Goal: Task Accomplishment & Management: Manage account settings

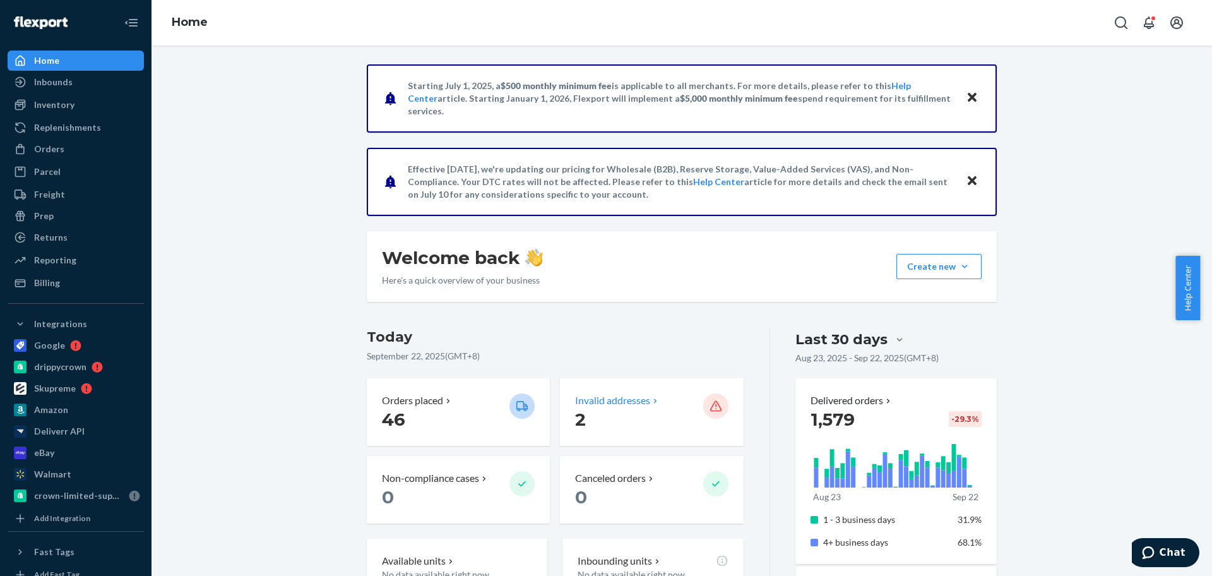
click at [575, 417] on span "2" at bounding box center [580, 419] width 11 height 21
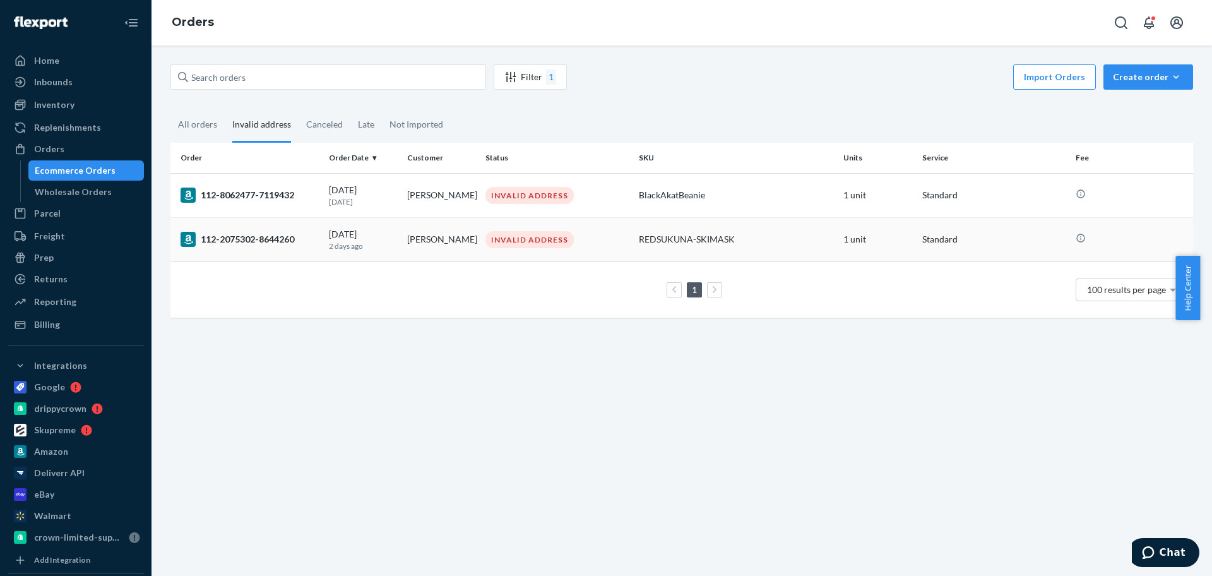
click at [419, 240] on td "[PERSON_NAME]" at bounding box center [441, 239] width 78 height 44
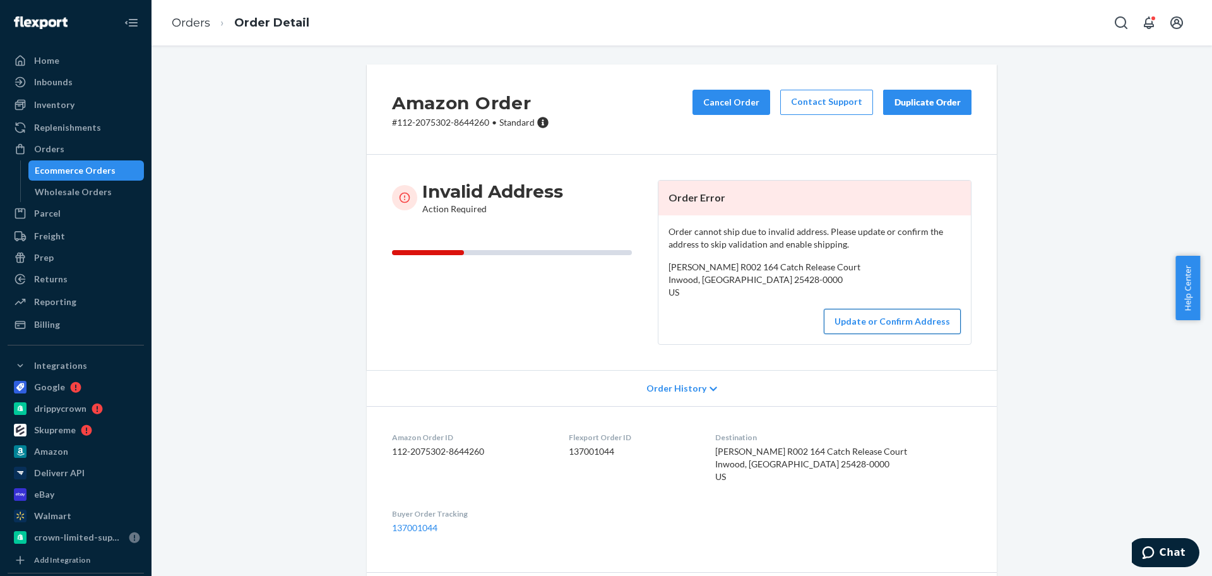
click at [900, 332] on button "Update or Confirm Address" at bounding box center [892, 321] width 137 height 25
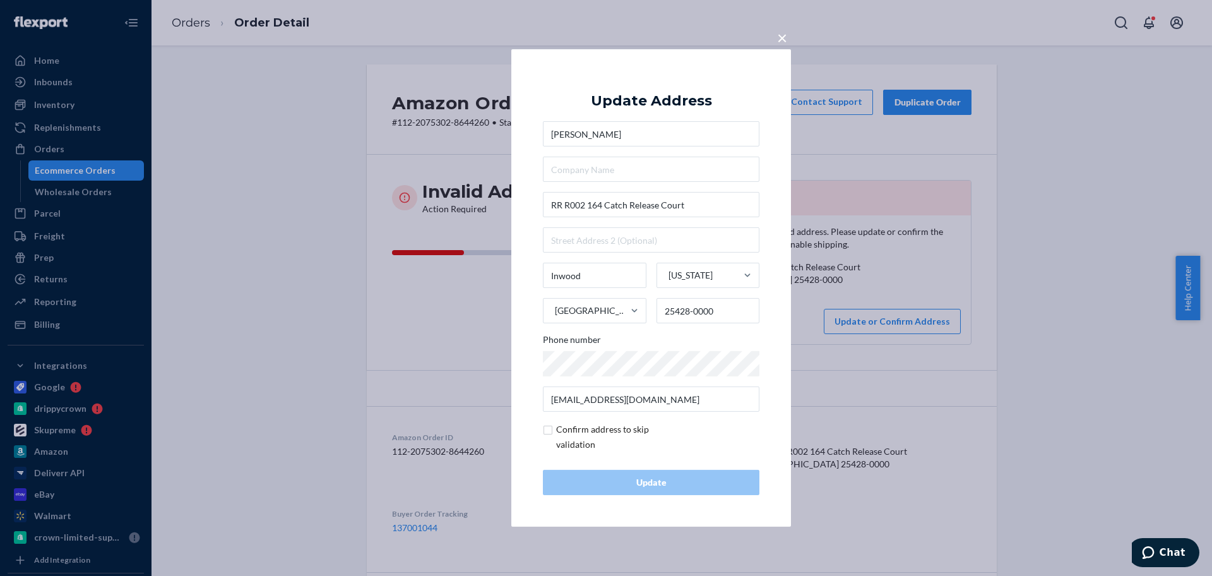
click at [551, 431] on input "checkbox" at bounding box center [616, 437] width 147 height 30
checkbox input "true"
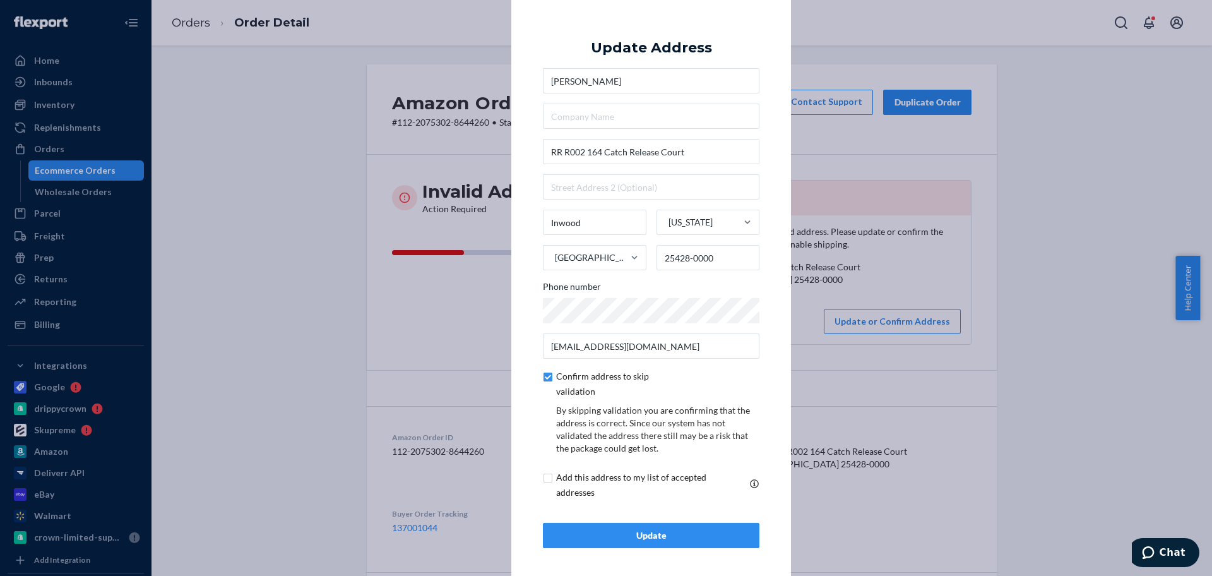
click at [654, 529] on div "Update" at bounding box center [651, 535] width 195 height 13
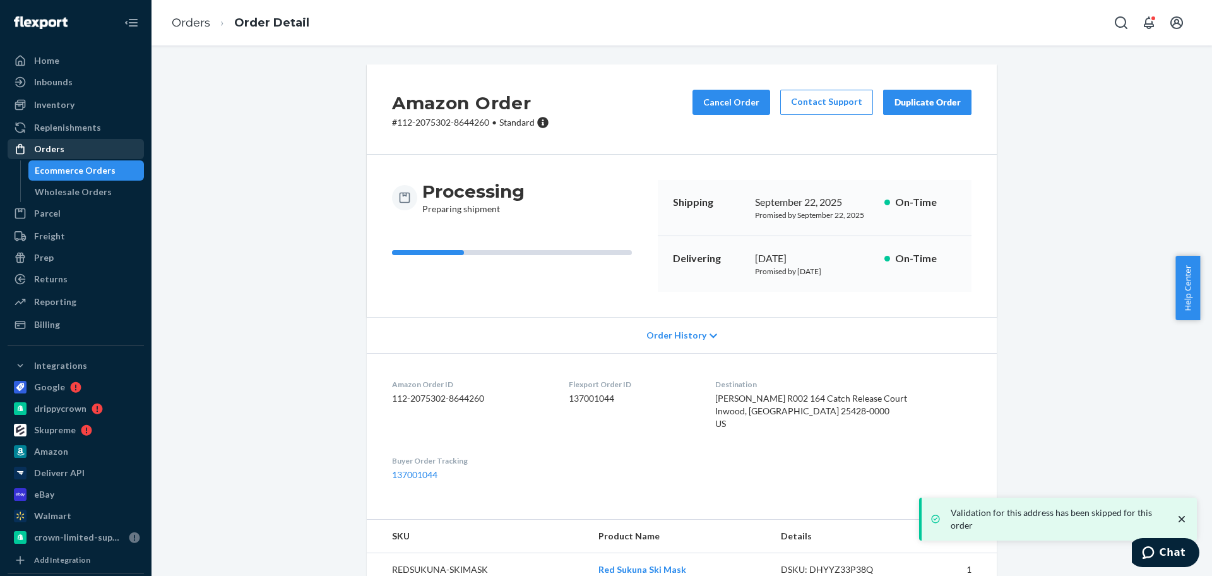
click at [63, 152] on div "Orders" at bounding box center [76, 149] width 134 height 18
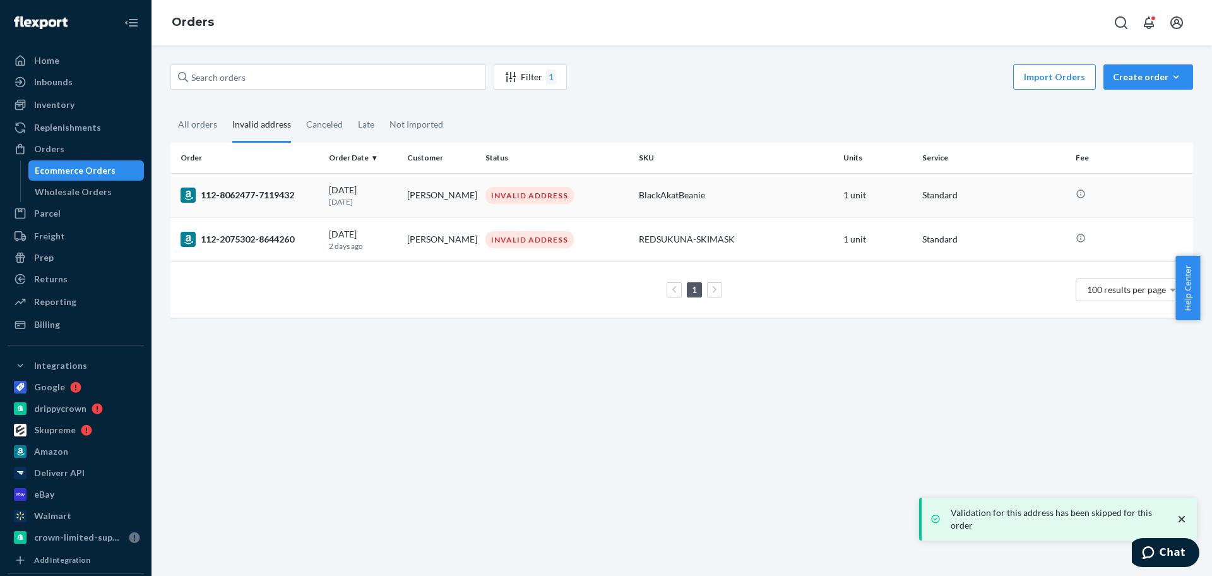
click at [397, 198] on td "[DATE] [DATE]" at bounding box center [363, 195] width 78 height 44
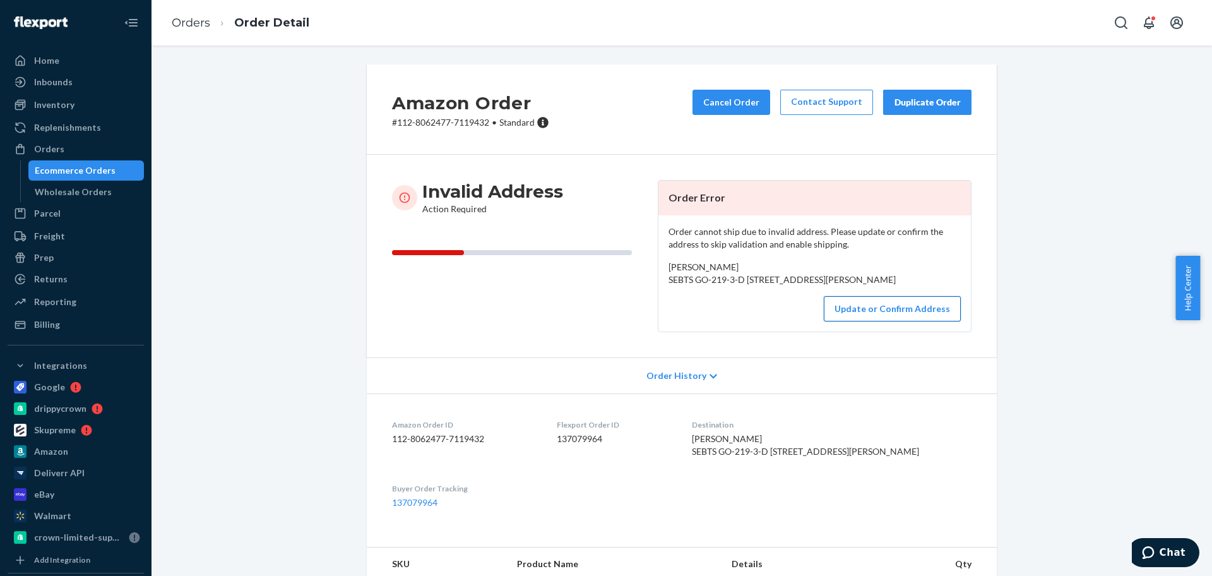
click at [876, 321] on button "Update or Confirm Address" at bounding box center [892, 308] width 137 height 25
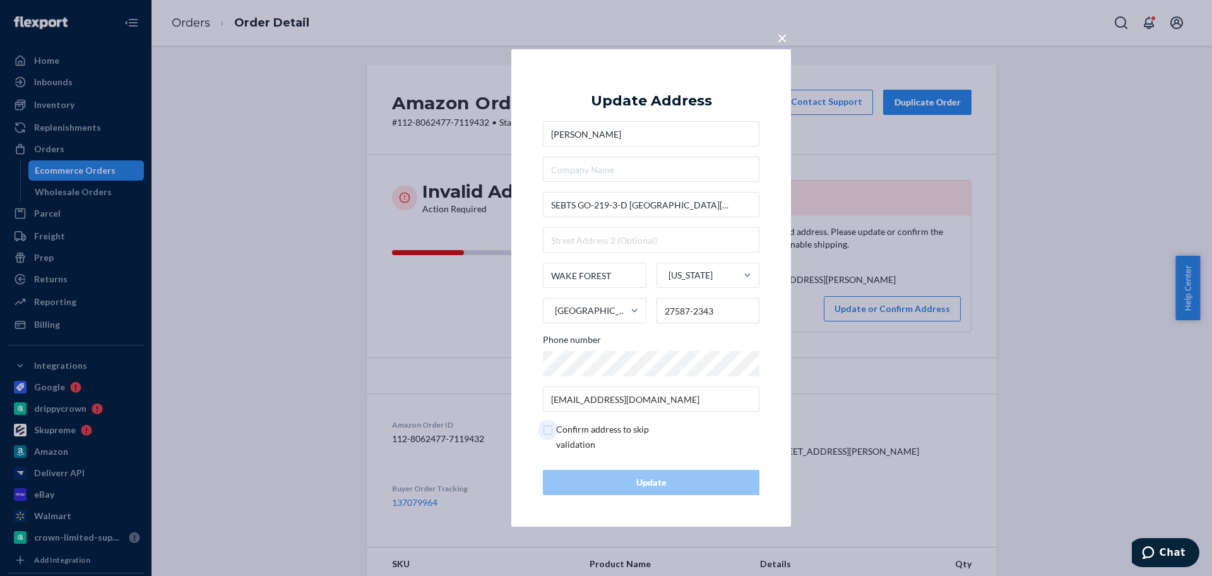
click at [547, 430] on input "checkbox" at bounding box center [616, 437] width 147 height 30
checkbox input "true"
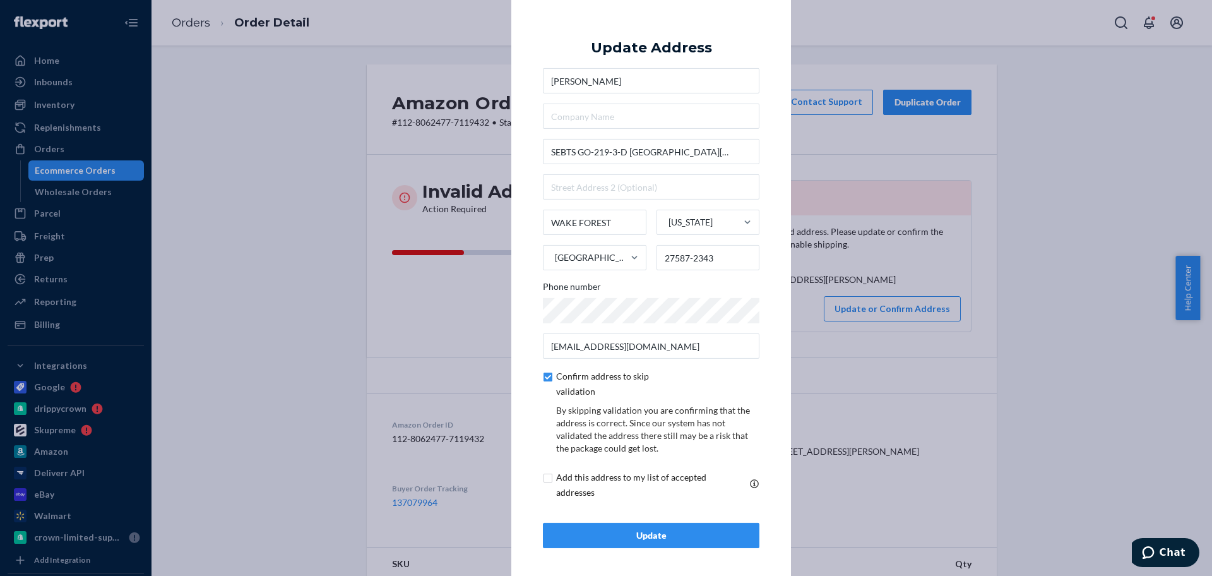
click at [681, 537] on div "Update" at bounding box center [651, 535] width 195 height 13
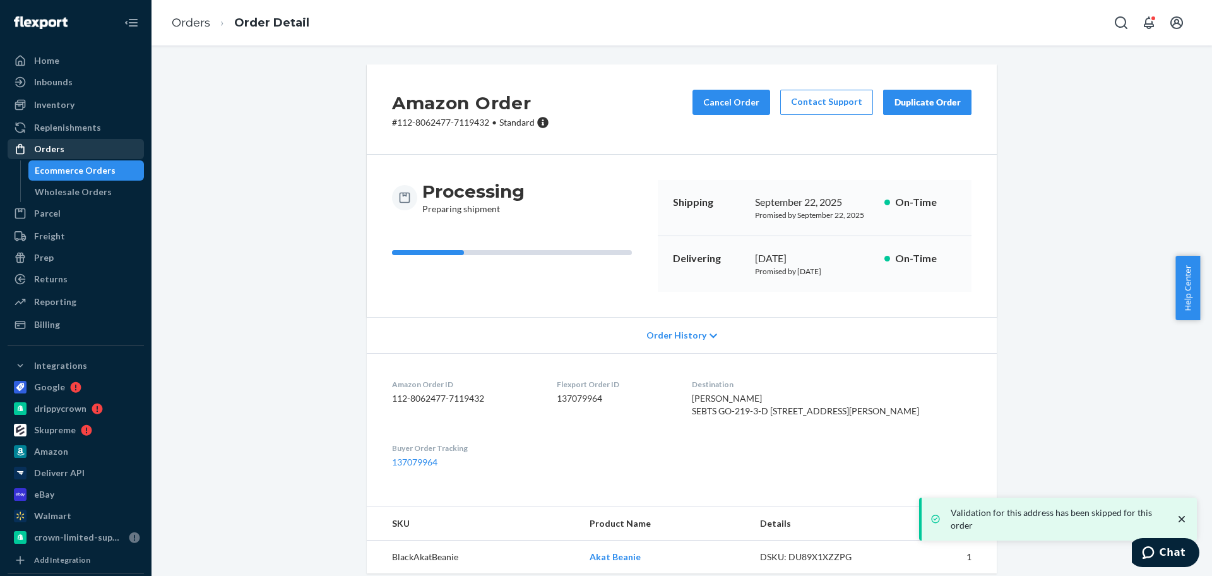
click at [76, 150] on div "Orders" at bounding box center [76, 149] width 134 height 18
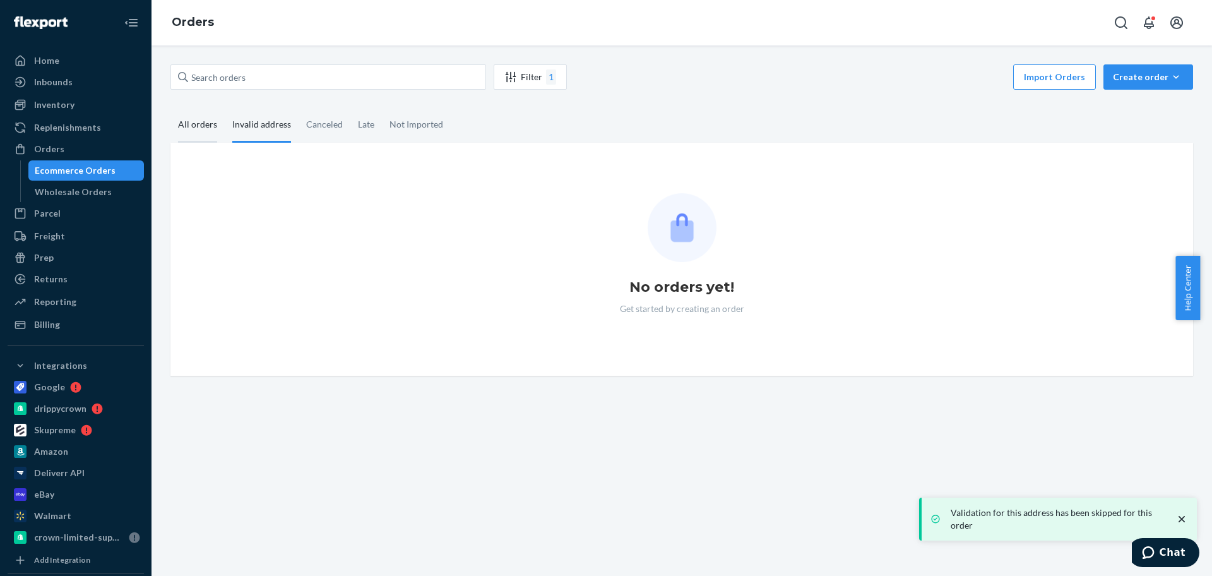
click at [200, 123] on div "All orders" at bounding box center [197, 125] width 39 height 35
click at [170, 108] on input "All orders" at bounding box center [170, 108] width 0 height 0
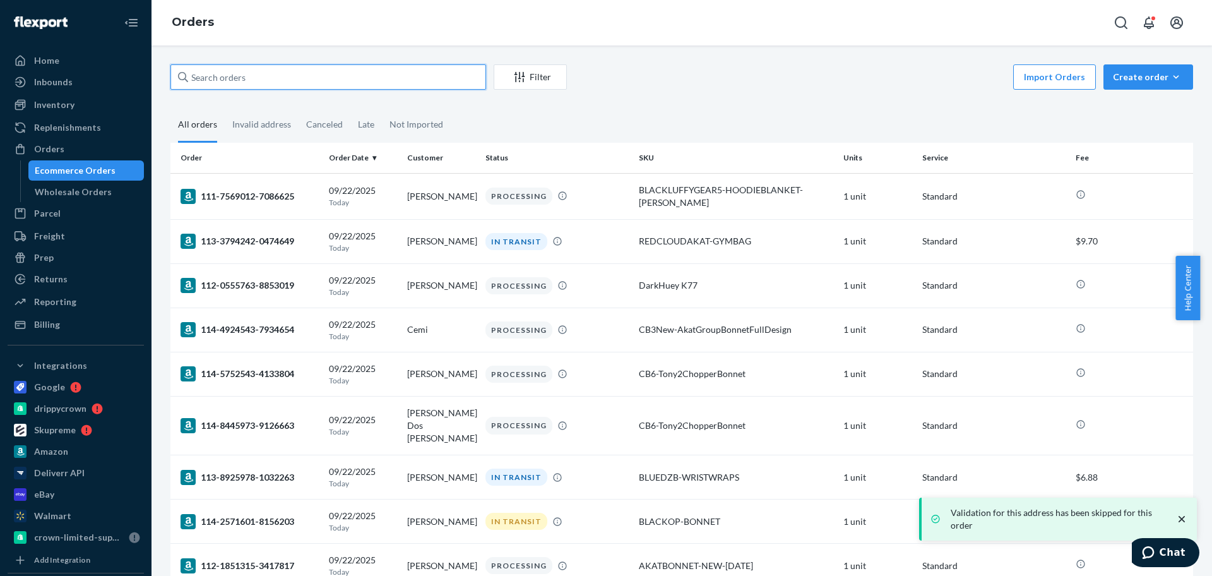
click at [263, 87] on input "text" at bounding box center [328, 76] width 316 height 25
paste input "111-0878811-2437010"
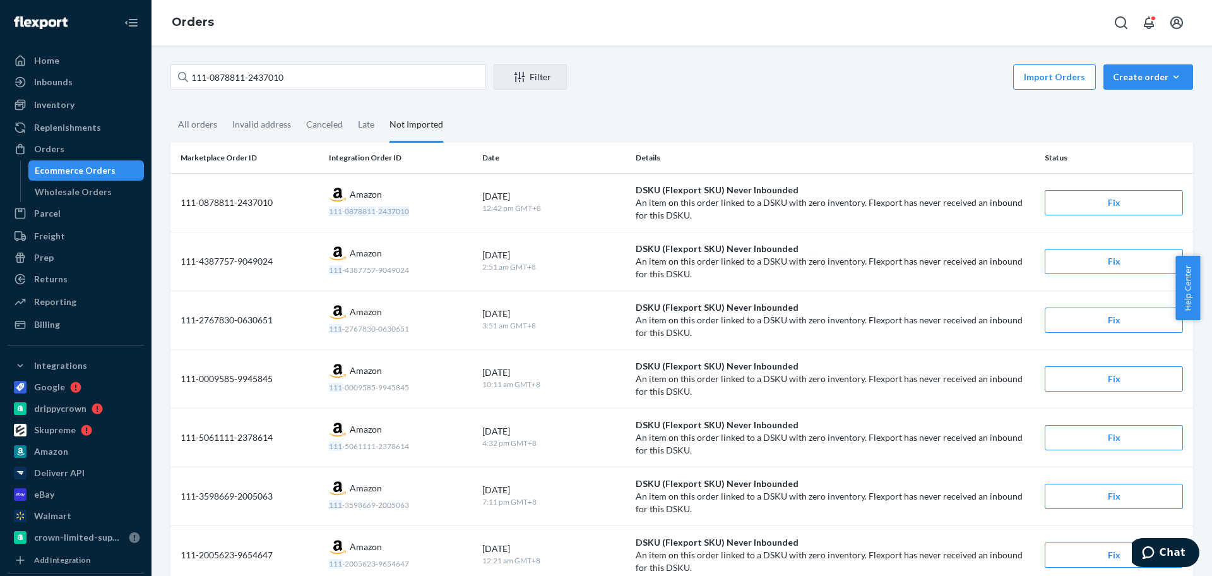
click at [899, 39] on div "Orders" at bounding box center [682, 22] width 1061 height 45
click at [316, 81] on input "111-0878811-2437010" at bounding box center [328, 76] width 316 height 25
paste input "2-2075302-864426"
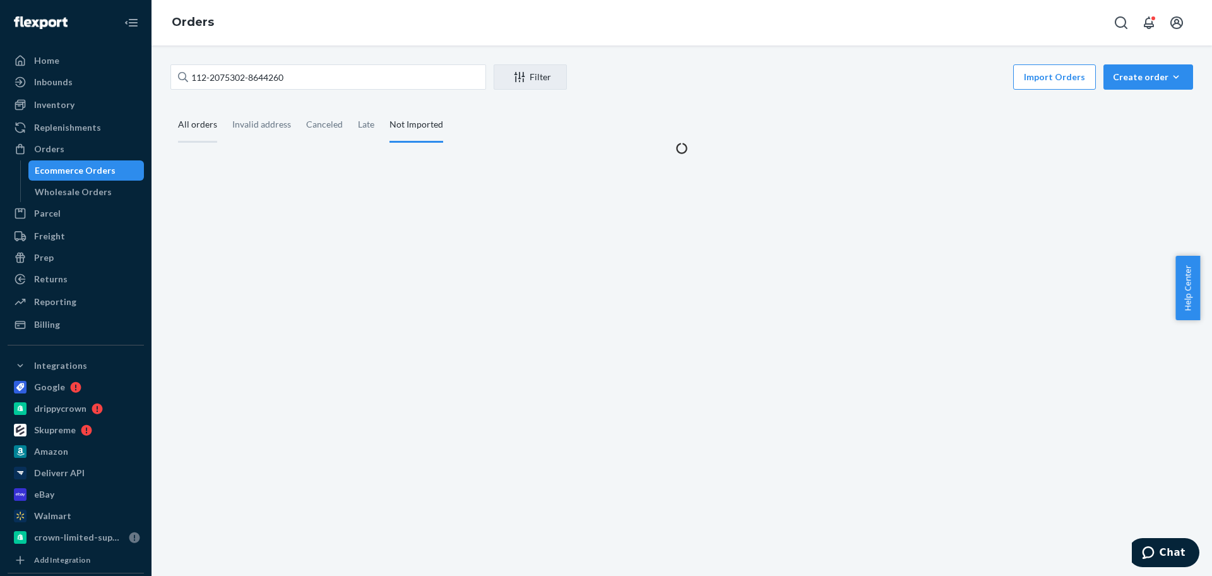
click at [205, 125] on div "All orders" at bounding box center [197, 125] width 39 height 35
click at [170, 108] on input "All orders" at bounding box center [170, 108] width 0 height 0
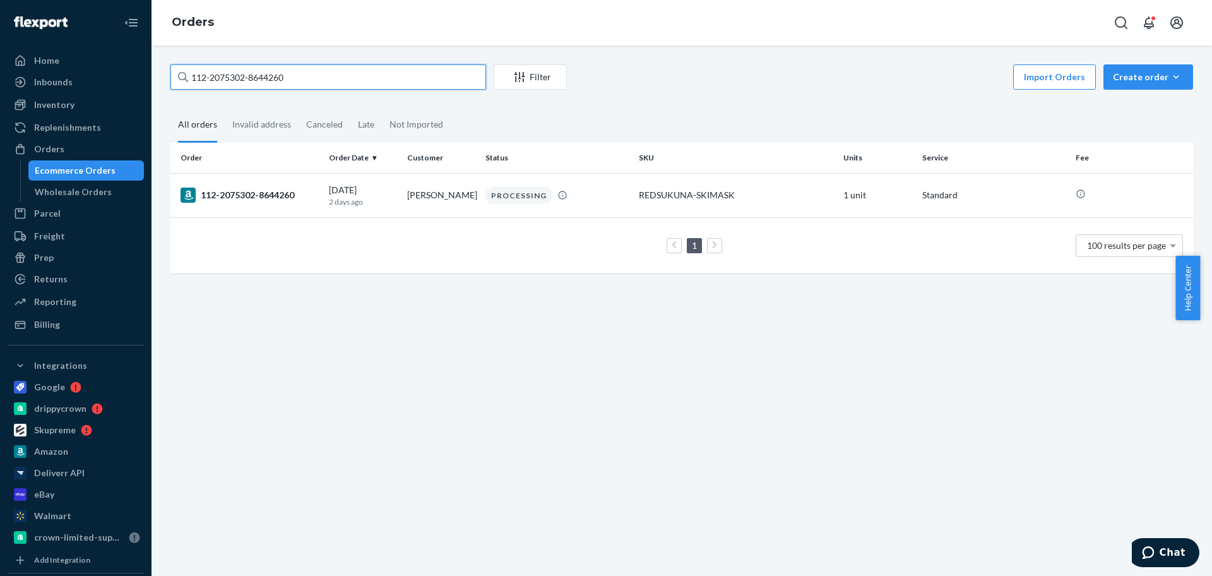
click at [254, 74] on input "112-2075302-8644260" at bounding box center [328, 76] width 316 height 25
paste input "1-8050676-4221019"
paste input "3-7114707-7413858"
paste input "1430406-3621809"
type input "113-1430406-3621809"
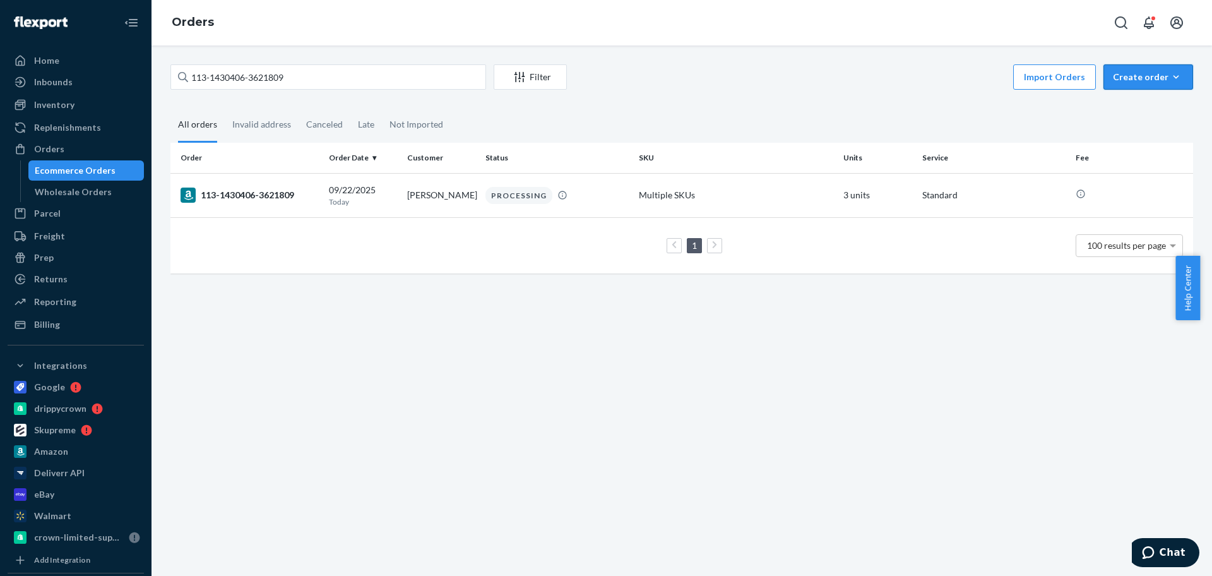
click at [1133, 85] on button "Create order Ecommerce order Removal order" at bounding box center [1149, 76] width 90 height 25
click at [1134, 108] on span "Ecommerce order" at bounding box center [1156, 107] width 78 height 9
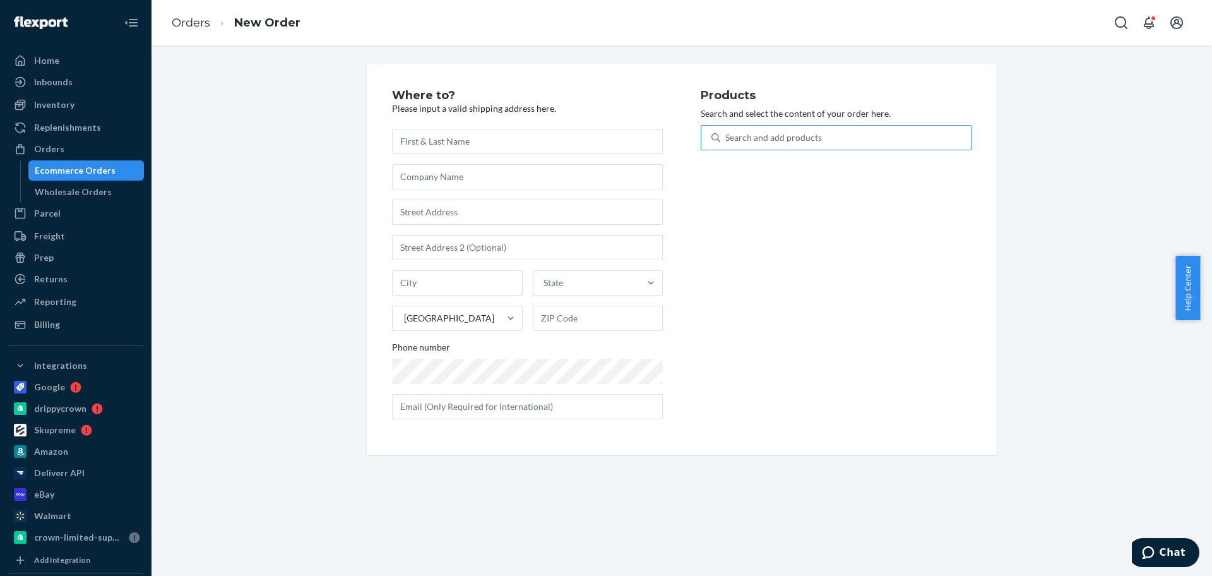
click at [755, 135] on div "Search and add products" at bounding box center [774, 137] width 97 height 13
click at [727, 135] on input "Search and add products" at bounding box center [726, 137] width 1 height 13
type input "BELT"
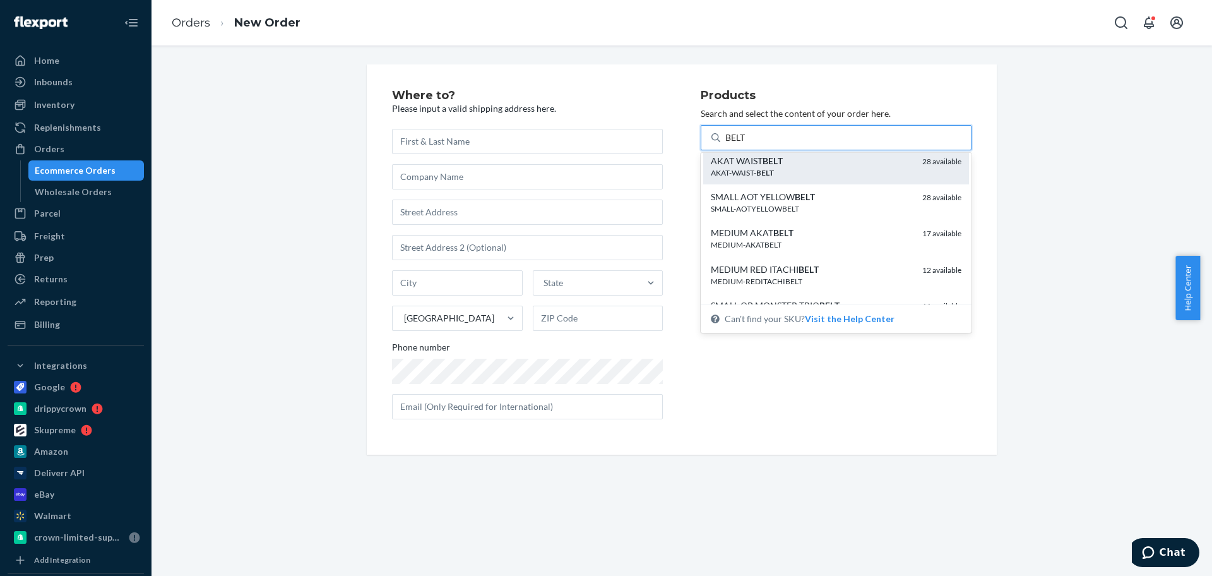
scroll to position [158, 0]
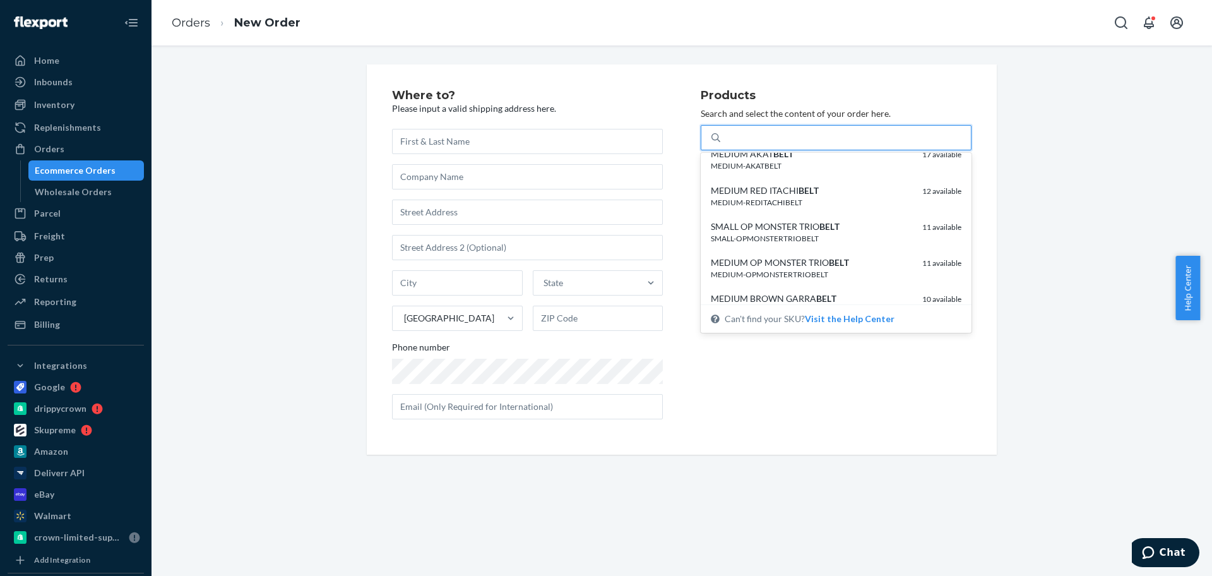
click at [764, 138] on div "BELT" at bounding box center [846, 137] width 251 height 23
click at [746, 138] on input "option undefined focused, 5 of 25. 25 results available for search term BELT. U…" at bounding box center [736, 137] width 21 height 13
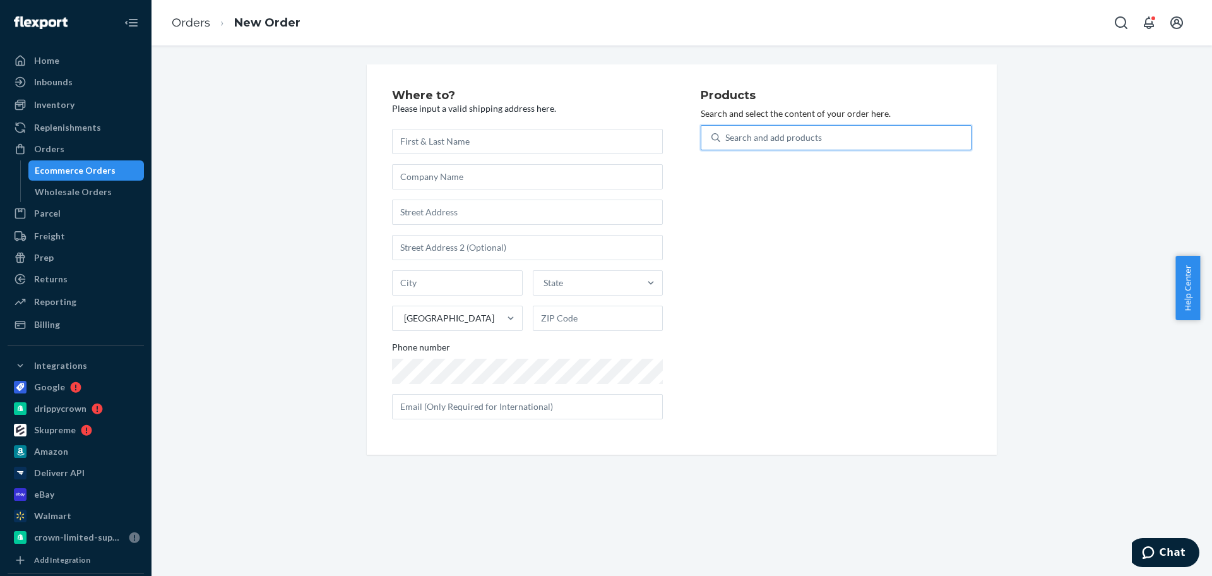
type input "F"
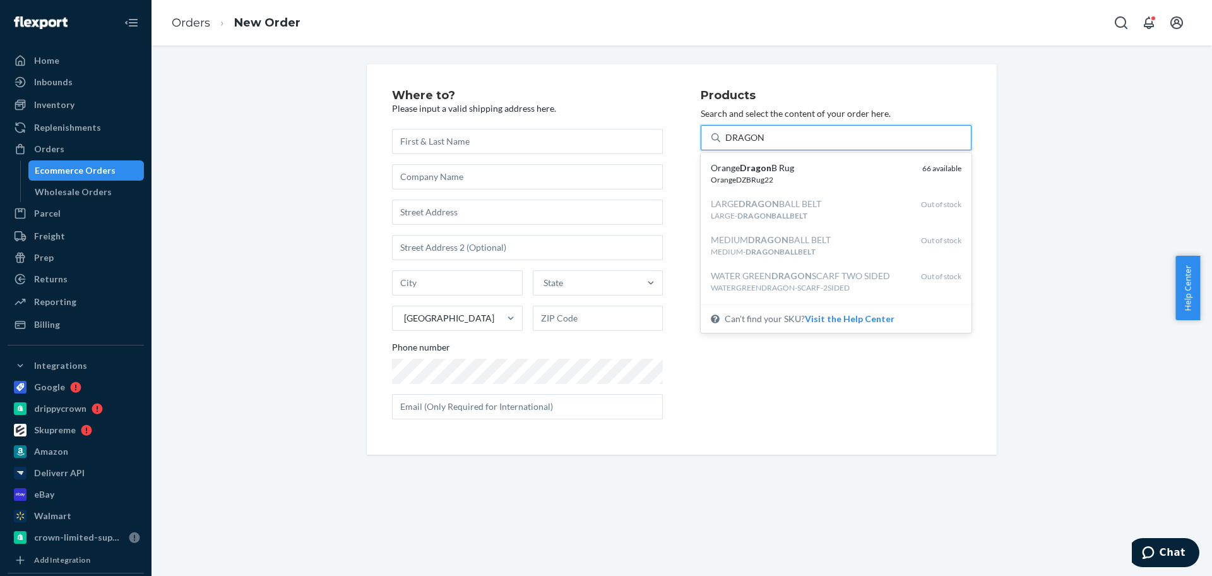
type input "DRAGON"
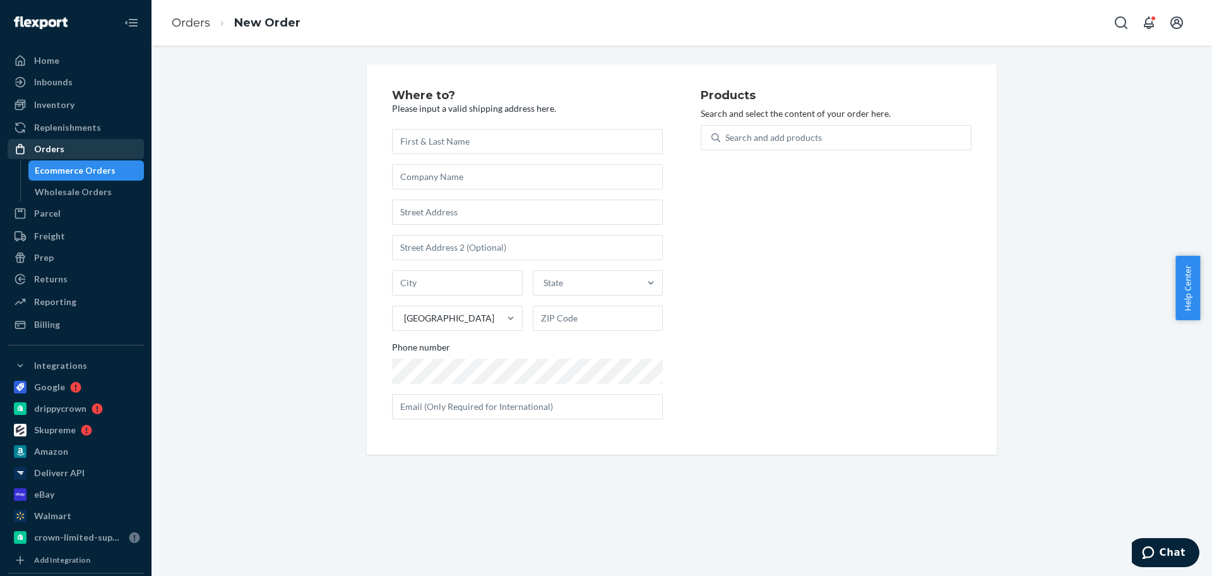
click at [83, 142] on div "Orders" at bounding box center [76, 149] width 134 height 18
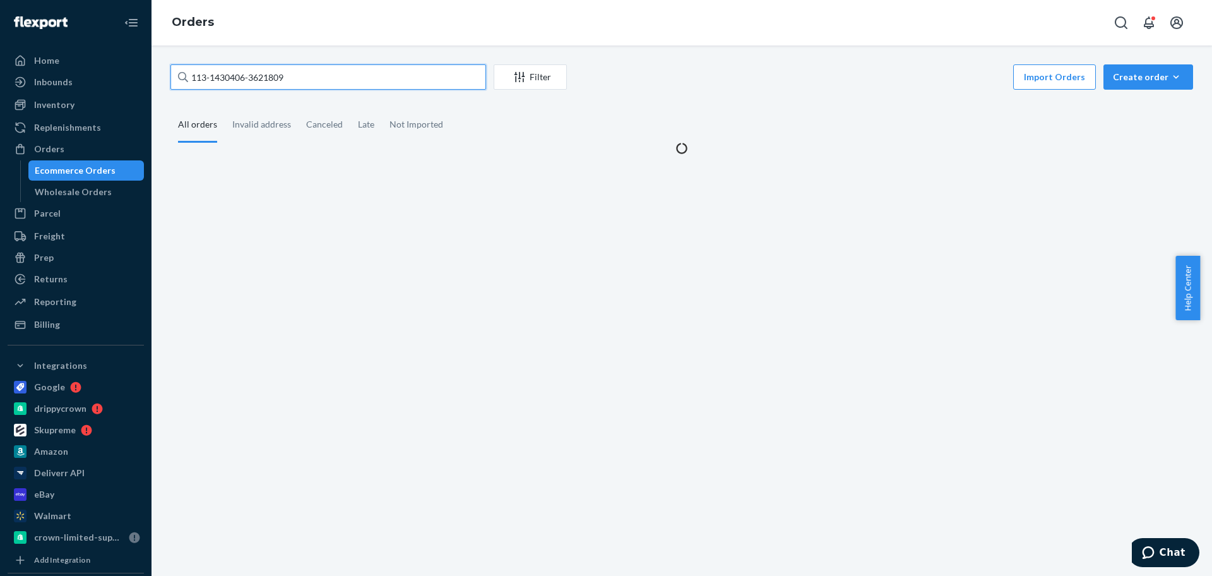
click at [235, 73] on input "113-1430406-3621809" at bounding box center [328, 76] width 316 height 25
paste input "4-7927286-6829852"
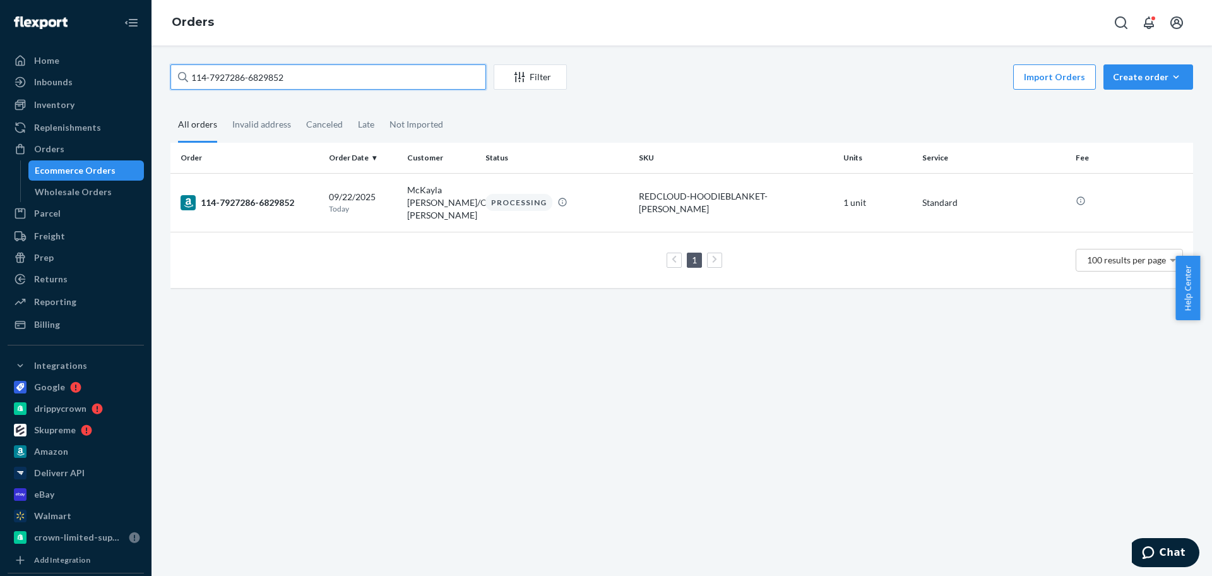
paste input "[PERSON_NAME]"
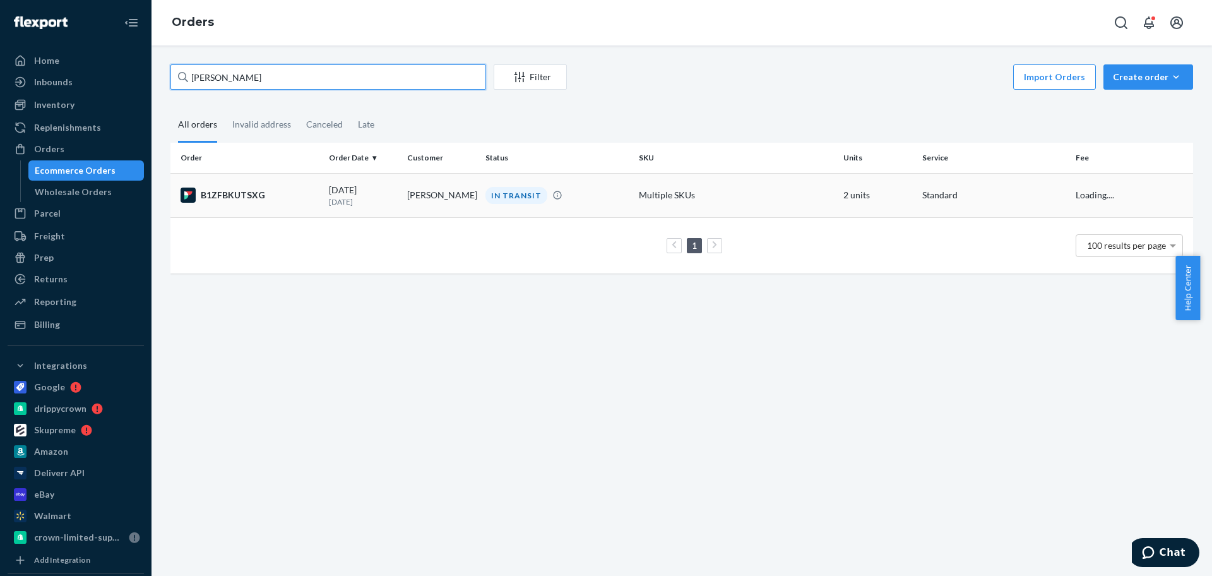
type input "[PERSON_NAME]"
drag, startPoint x: 438, startPoint y: 195, endPoint x: 421, endPoint y: 59, distance: 136.8
click at [438, 195] on td "[PERSON_NAME]" at bounding box center [441, 195] width 78 height 44
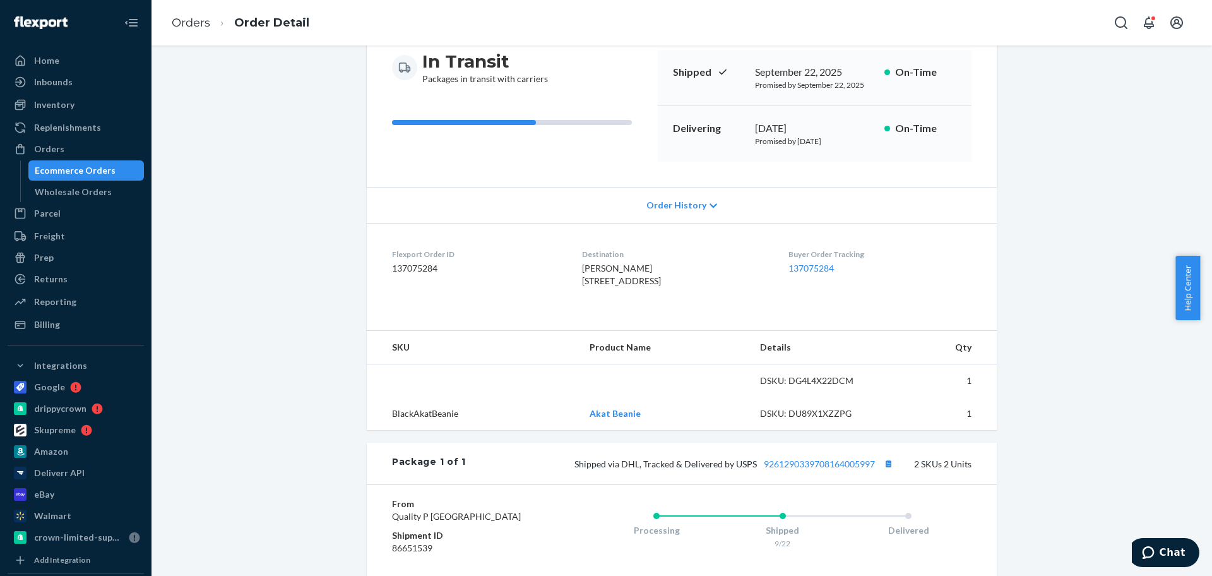
scroll to position [237, 0]
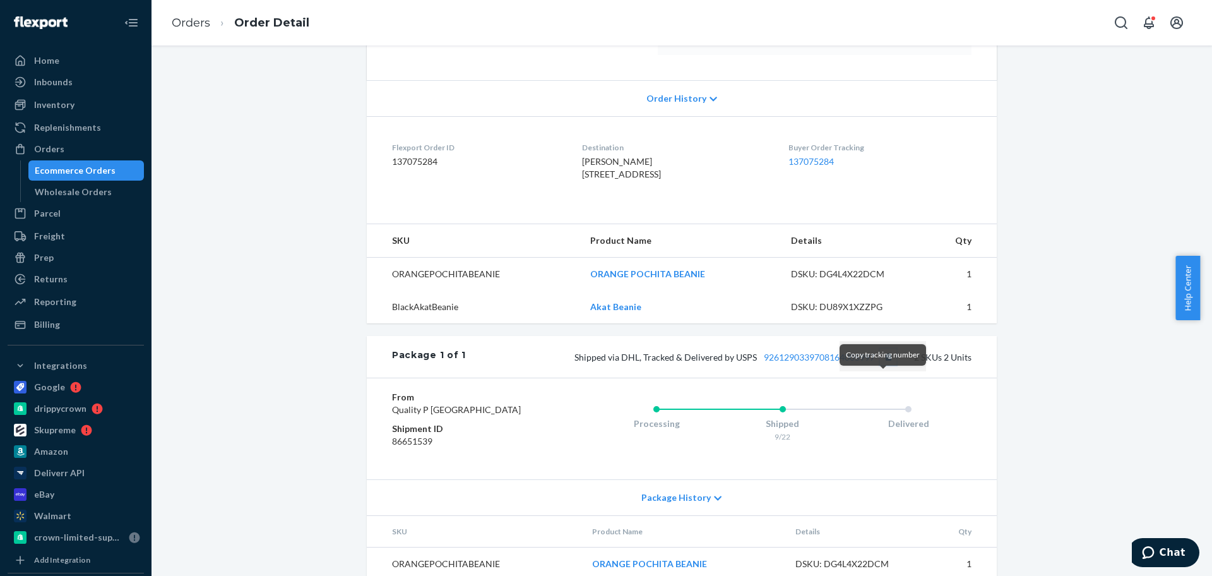
click at [883, 365] on button "Copy tracking number" at bounding box center [888, 357] width 16 height 16
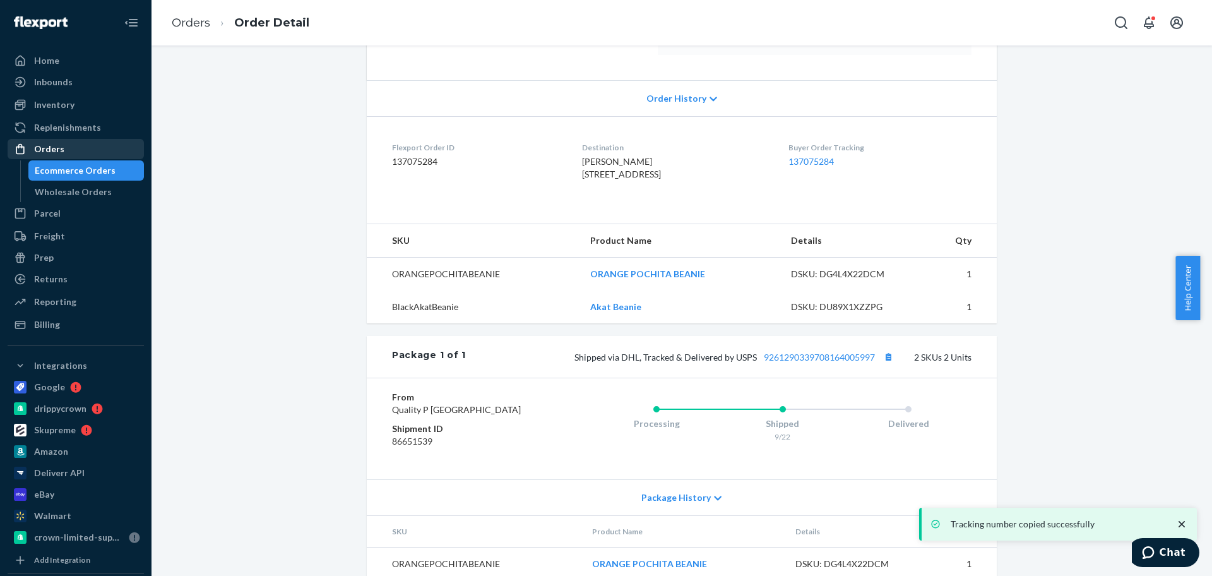
click at [96, 149] on div "Orders" at bounding box center [76, 149] width 134 height 18
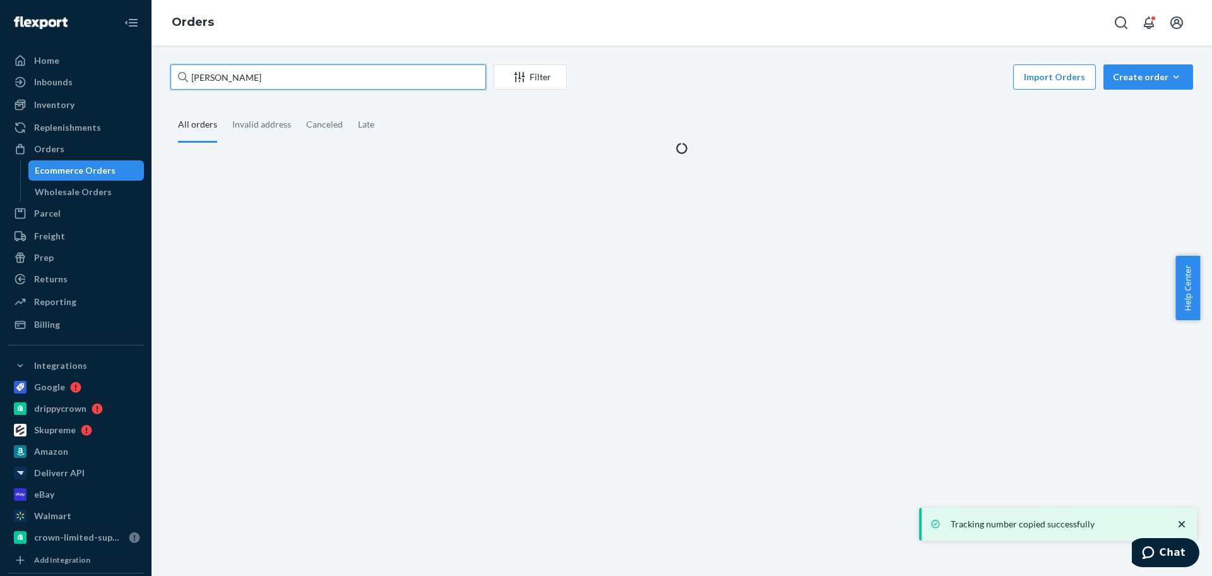
click at [323, 73] on input "[PERSON_NAME]" at bounding box center [328, 76] width 316 height 25
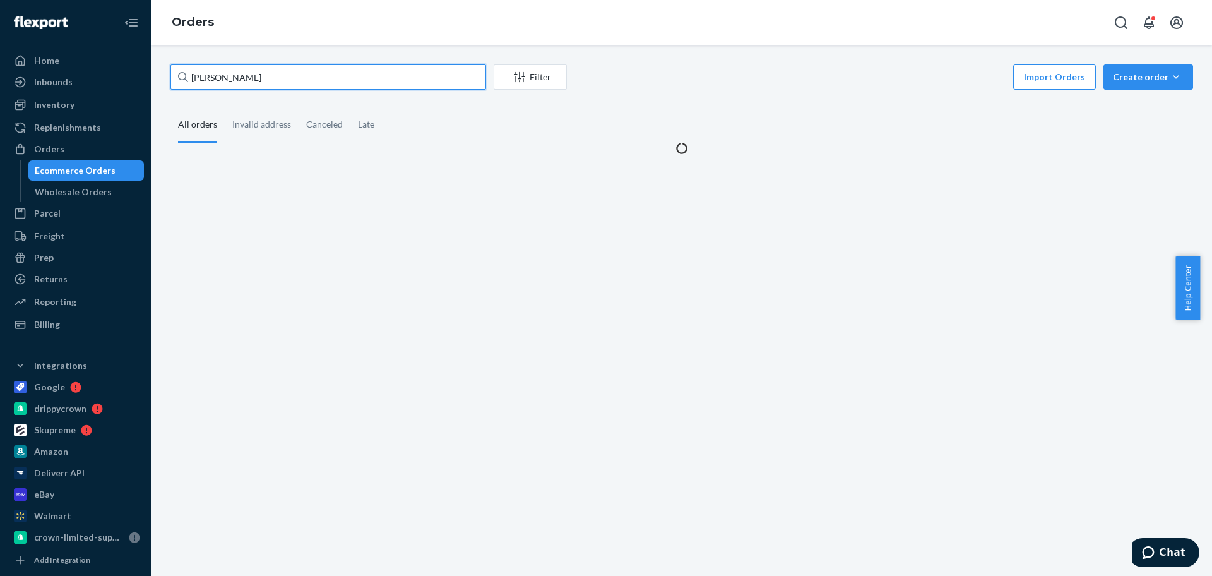
paste input "ReSherri Mo"
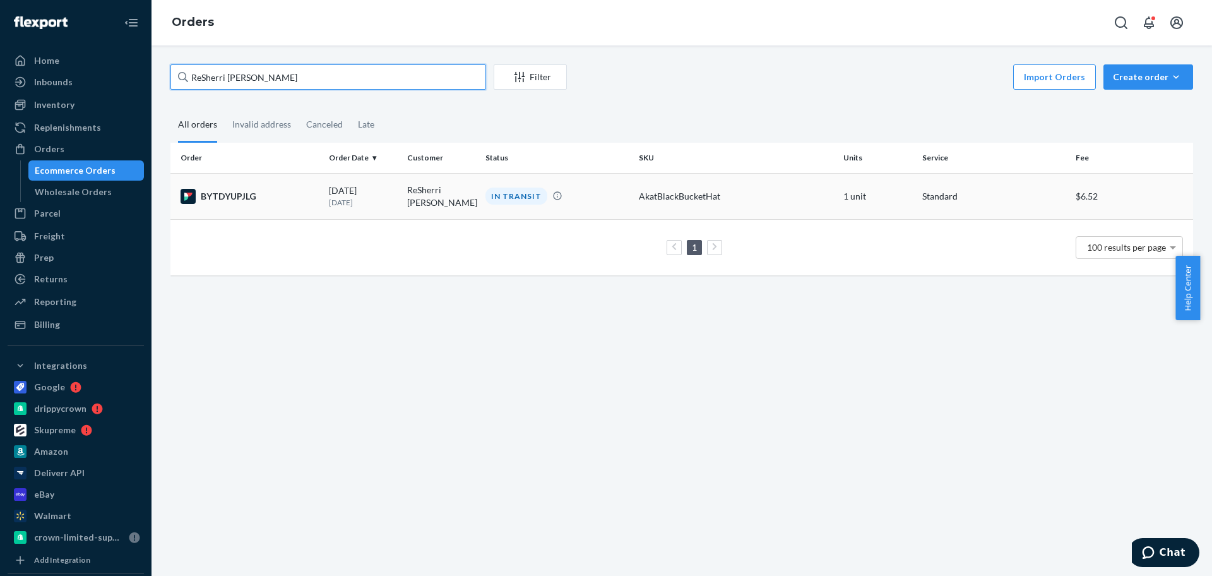
type input "ReSherri [PERSON_NAME]"
click at [446, 195] on td "ReSherri [PERSON_NAME]" at bounding box center [441, 196] width 78 height 46
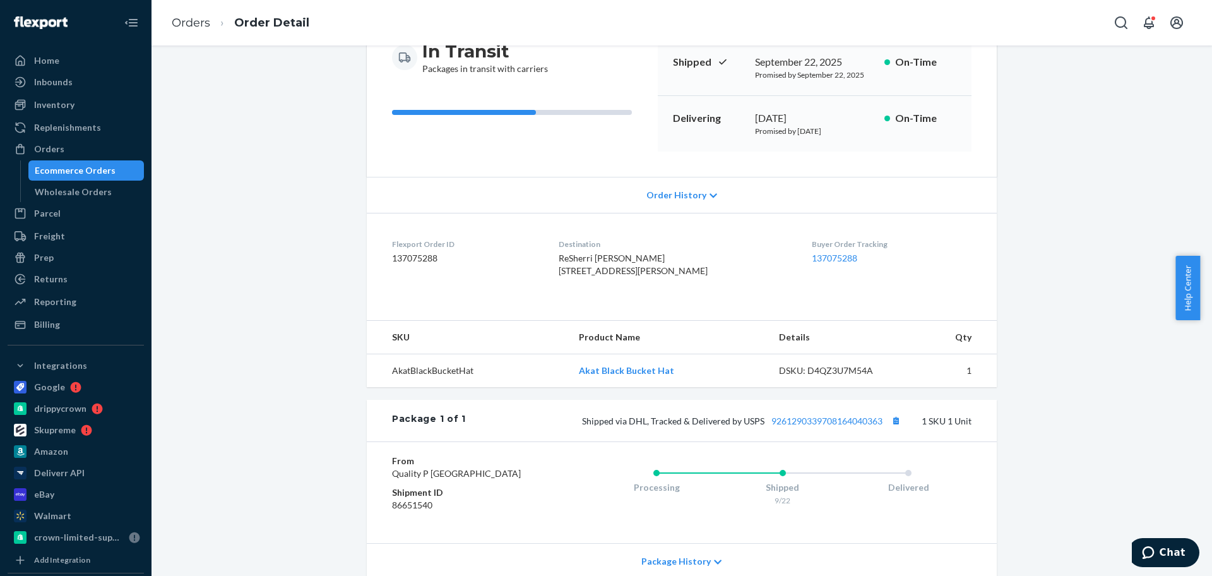
scroll to position [261, 0]
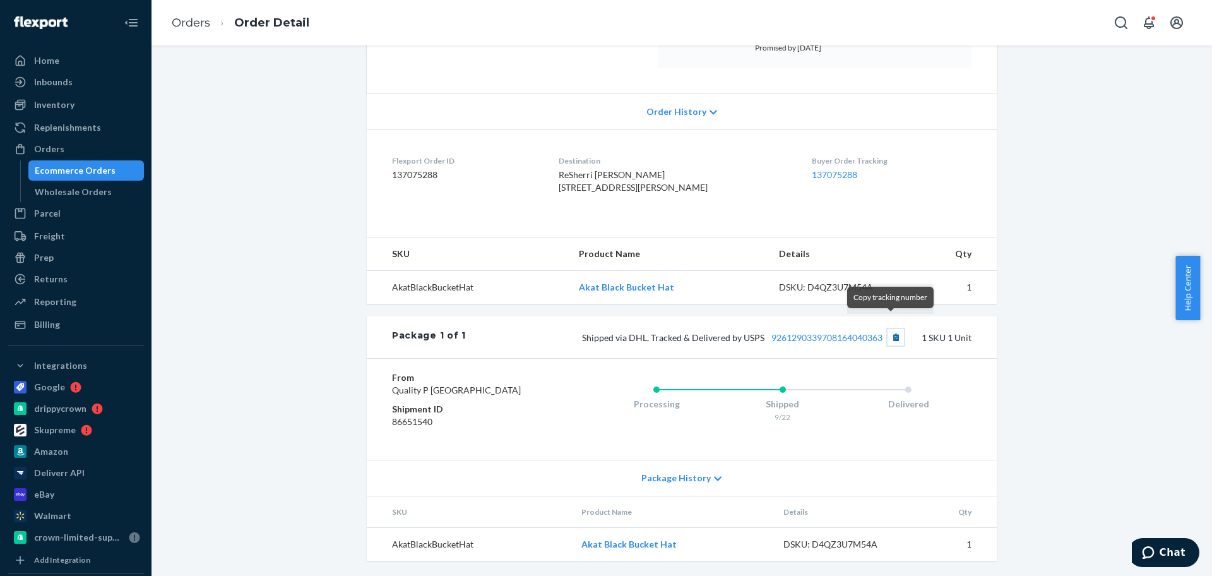
click at [894, 329] on button "Copy tracking number" at bounding box center [896, 337] width 16 height 16
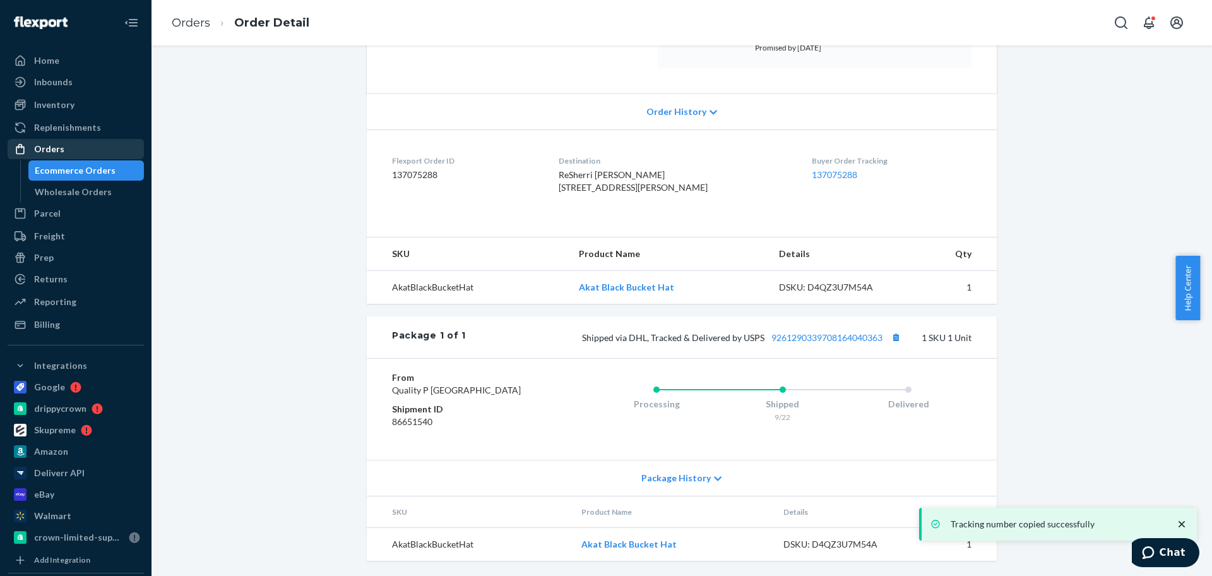
click at [71, 147] on div "Orders" at bounding box center [76, 149] width 134 height 18
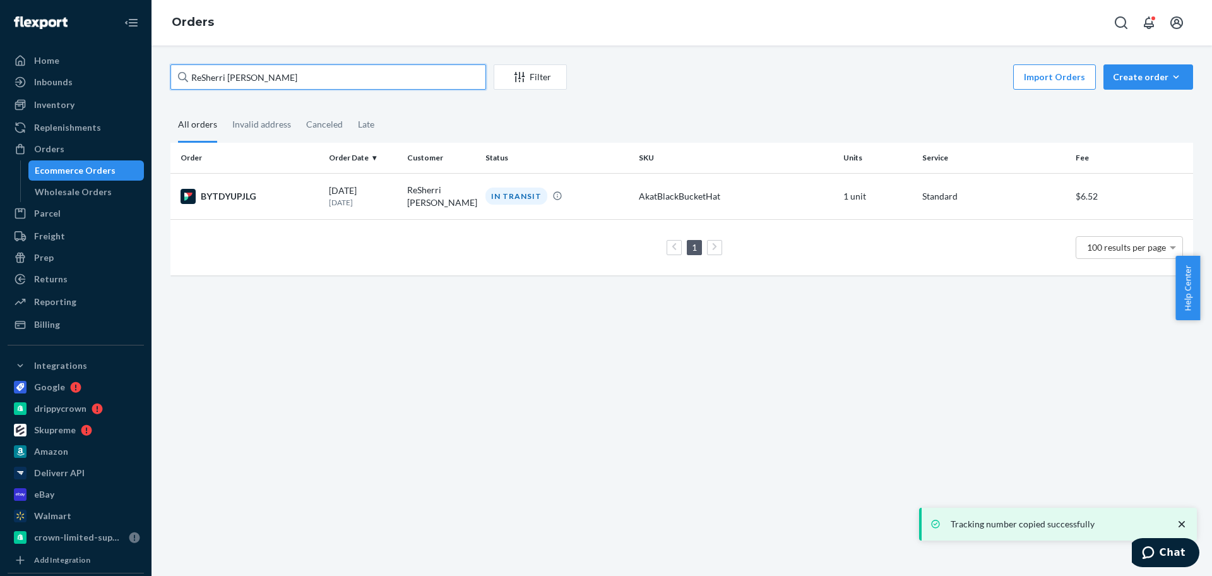
click at [369, 75] on input "ReSherri [PERSON_NAME]" at bounding box center [328, 76] width 316 height 25
paste input "[PERSON_NAME]"
type input "[PERSON_NAME]"
click at [415, 189] on td "[PERSON_NAME]" at bounding box center [441, 195] width 78 height 44
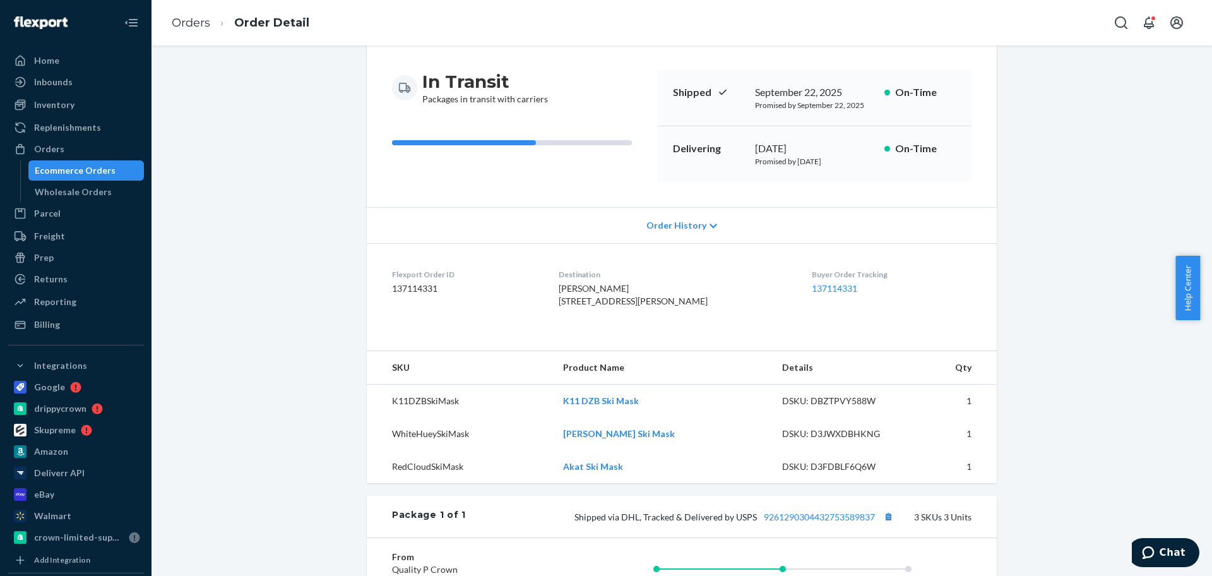
scroll to position [316, 0]
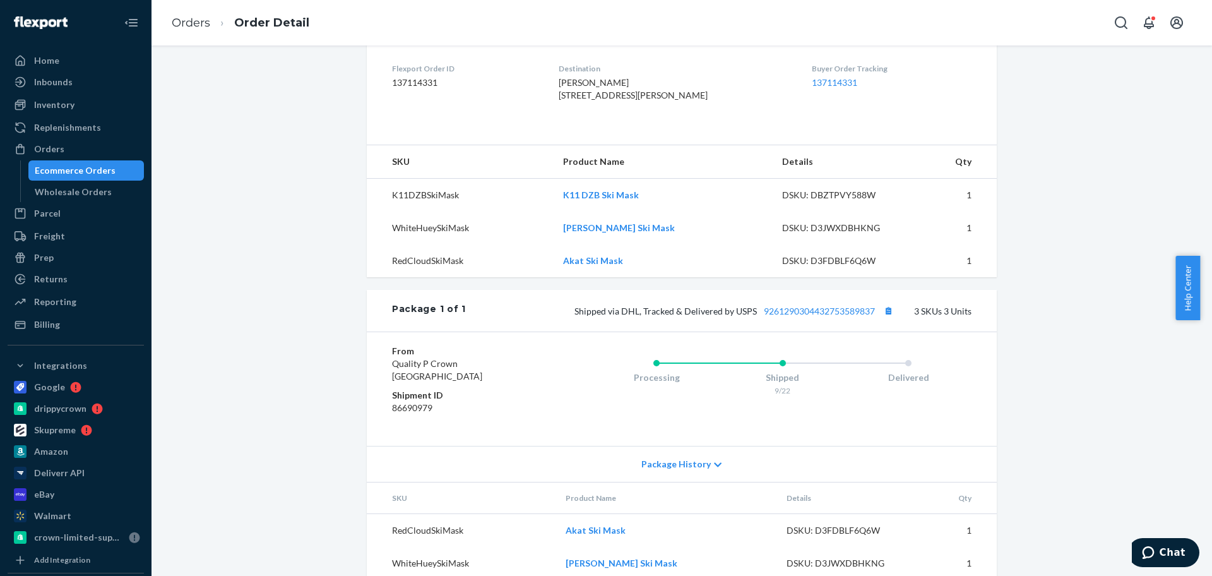
click at [871, 316] on span "Shipped via DHL, Tracked & Delivered by USPS 9261290304432753589837" at bounding box center [736, 311] width 322 height 11
click at [882, 319] on button "Copy tracking number" at bounding box center [888, 310] width 16 height 16
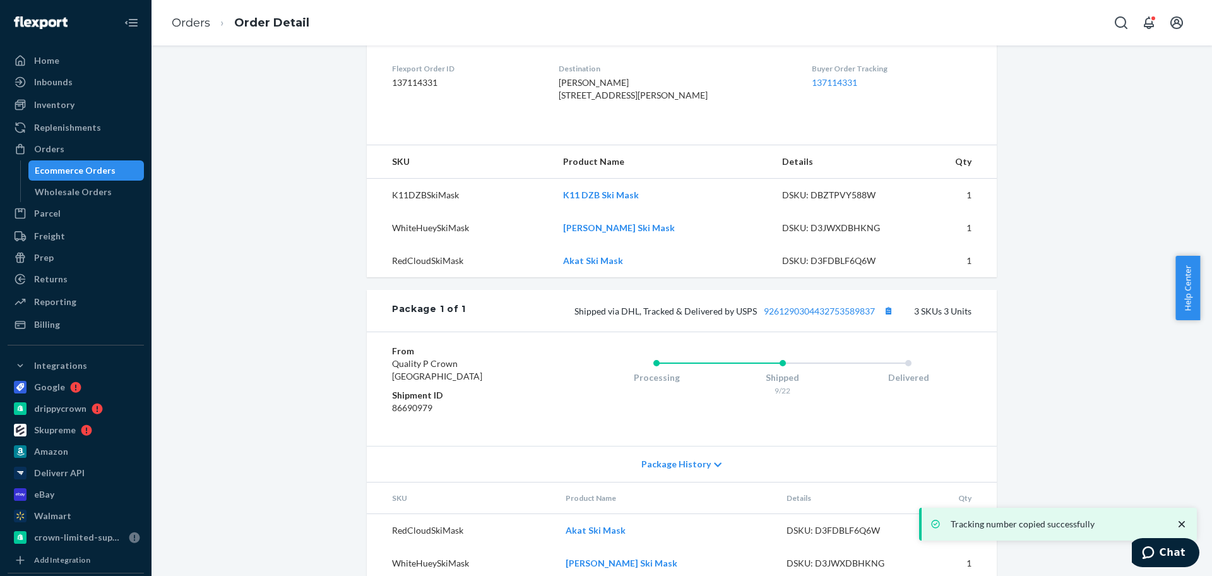
drag, startPoint x: 89, startPoint y: 149, endPoint x: 134, endPoint y: 142, distance: 45.4
click at [89, 149] on div "Orders" at bounding box center [76, 149] width 134 height 18
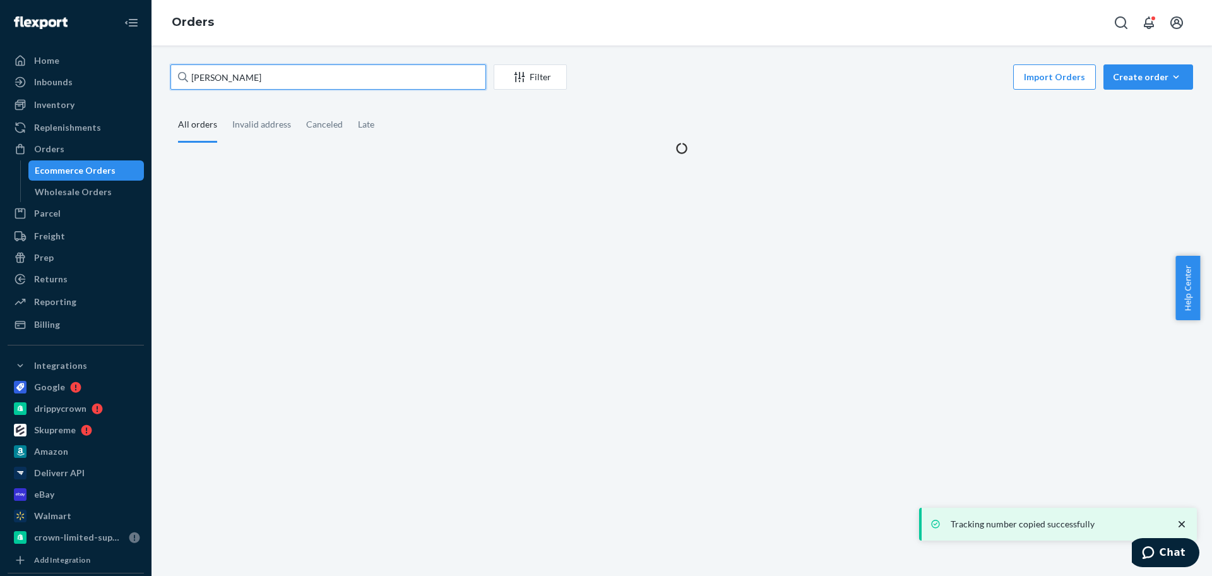
click at [249, 86] on input "[PERSON_NAME]" at bounding box center [328, 76] width 316 height 25
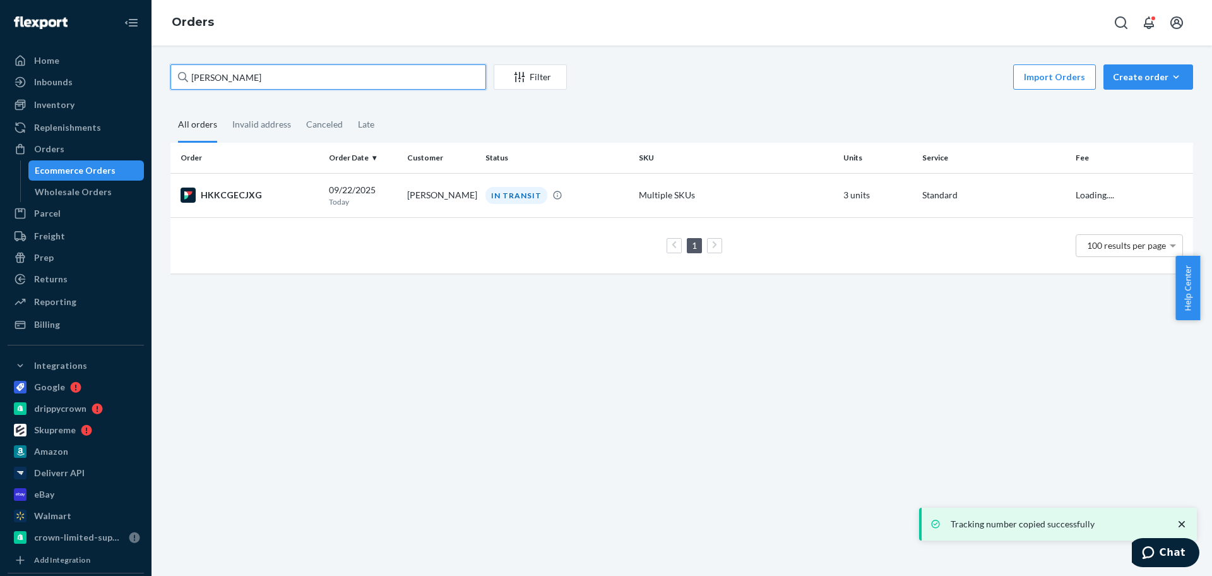
paste input "[PERSON_NAME]"
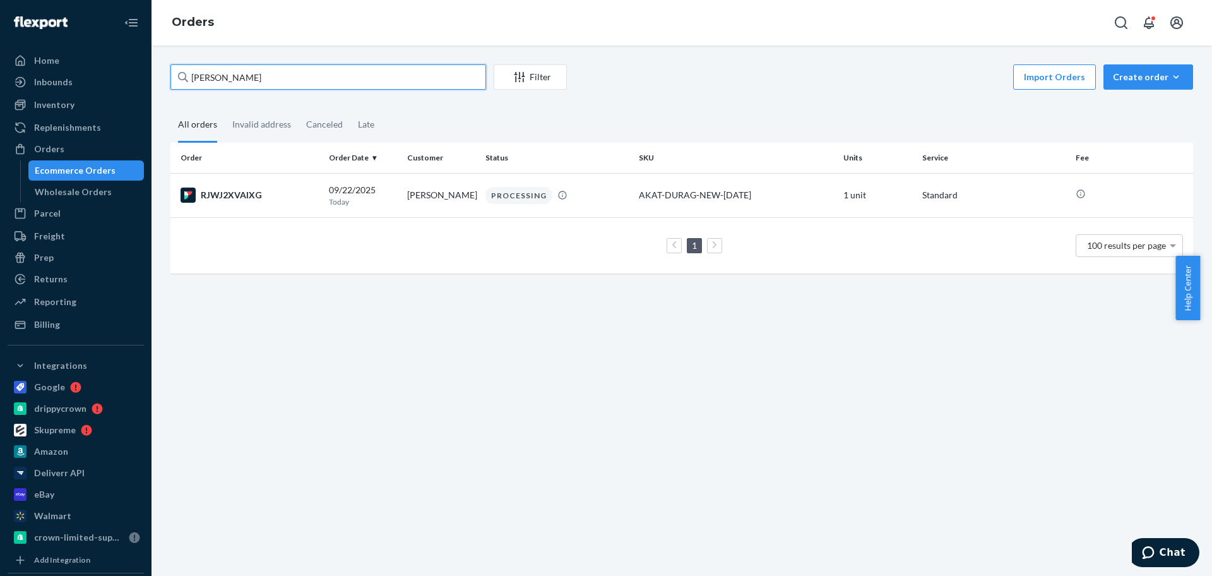
paste input "[PERSON_NAME]"
type input "[PERSON_NAME]"
click at [415, 186] on td "[PERSON_NAME]" at bounding box center [441, 195] width 78 height 44
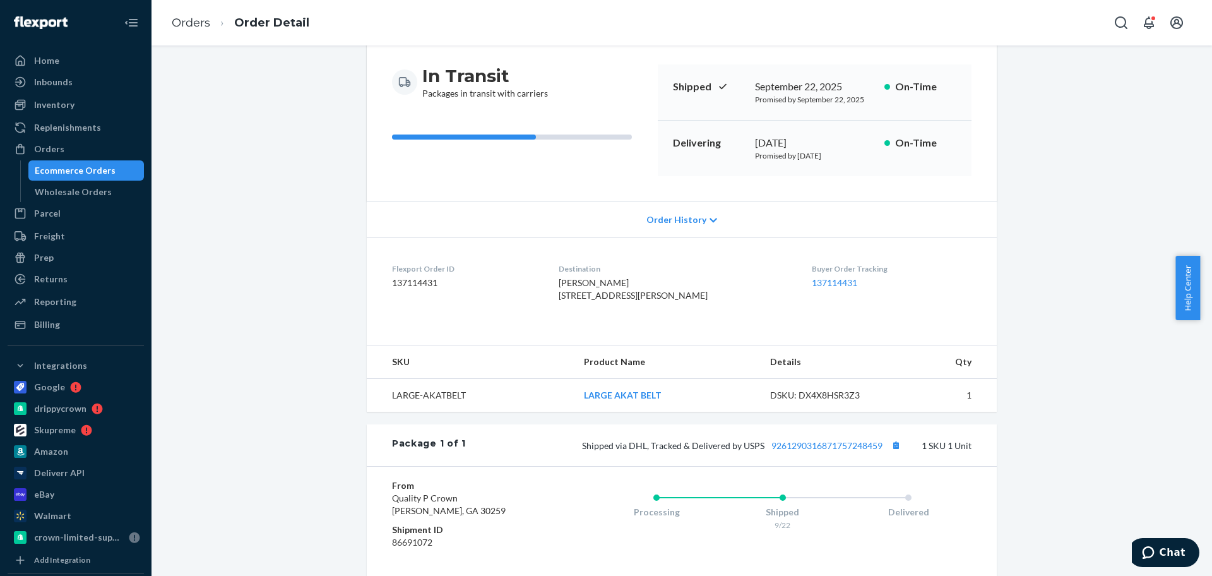
scroll to position [261, 0]
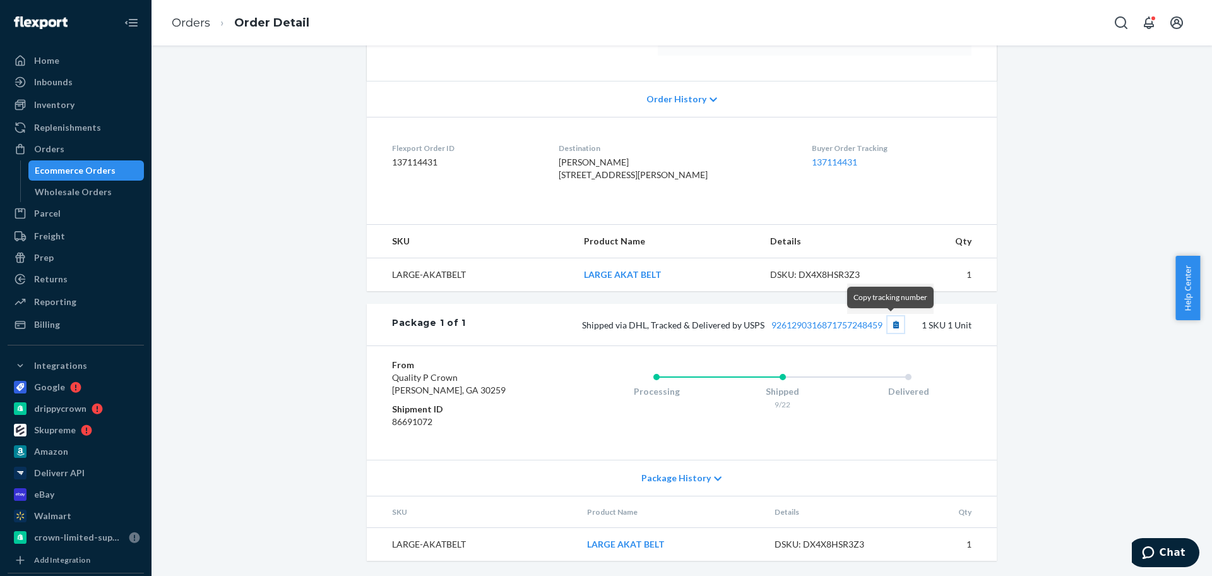
click at [897, 326] on button "Copy tracking number" at bounding box center [896, 324] width 16 height 16
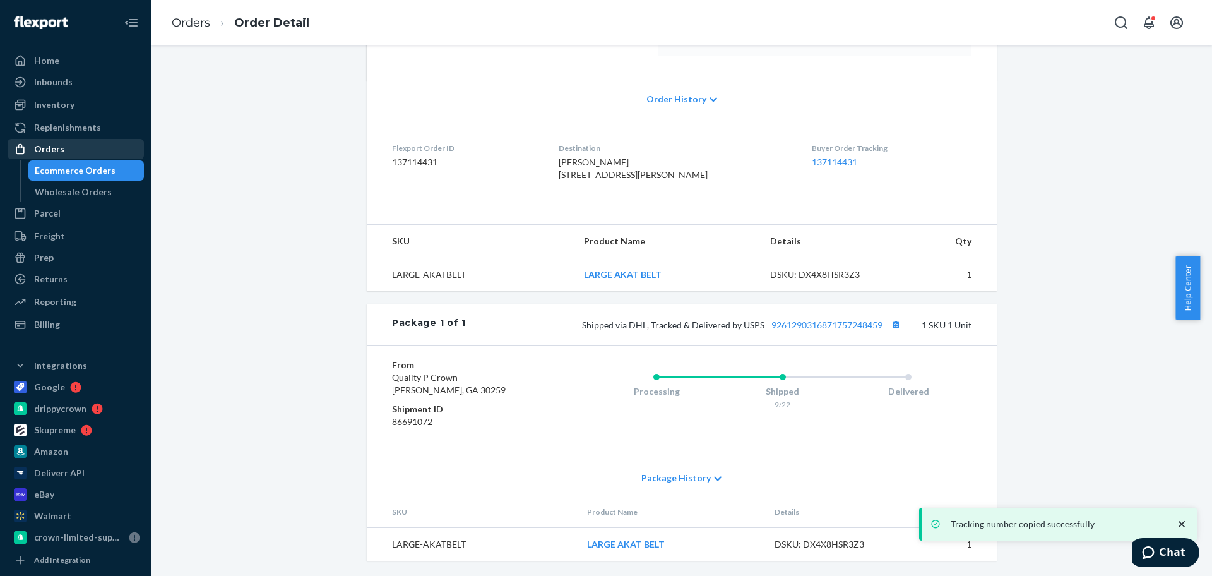
click at [92, 149] on div "Orders" at bounding box center [76, 149] width 134 height 18
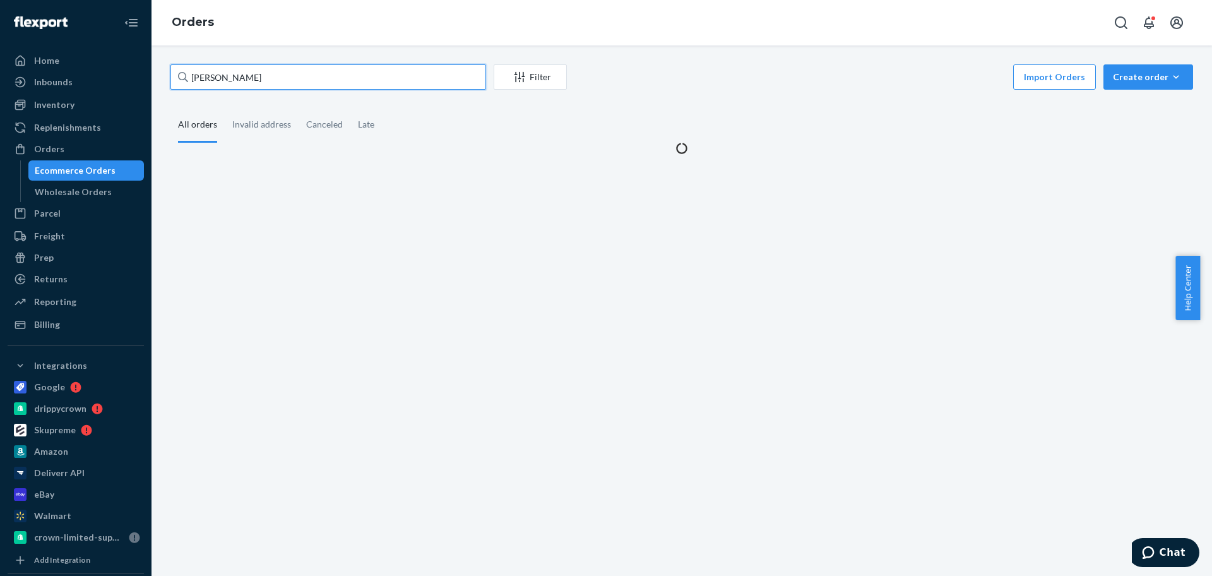
click at [287, 75] on input "[PERSON_NAME]" at bounding box center [328, 76] width 316 height 25
paste input "[PERSON_NAME]"
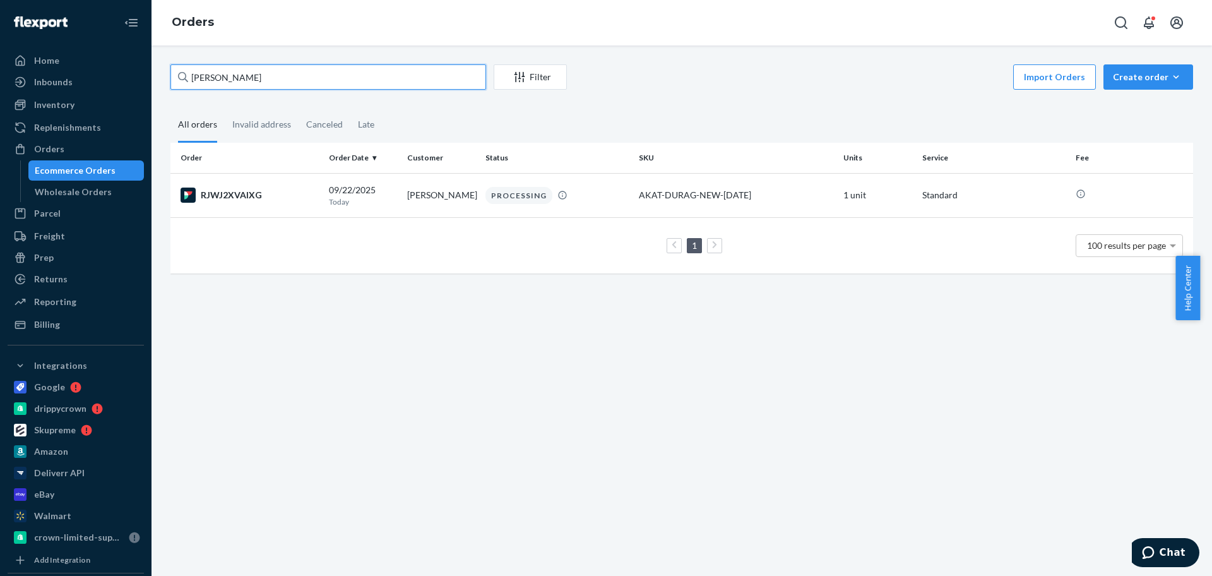
click at [255, 79] on input "[PERSON_NAME]" at bounding box center [328, 76] width 316 height 25
paste input "[PERSON_NAME][MEDICAL_DATA]"
type input "[PERSON_NAME]"
click at [466, 186] on td "[PERSON_NAME]" at bounding box center [441, 195] width 78 height 44
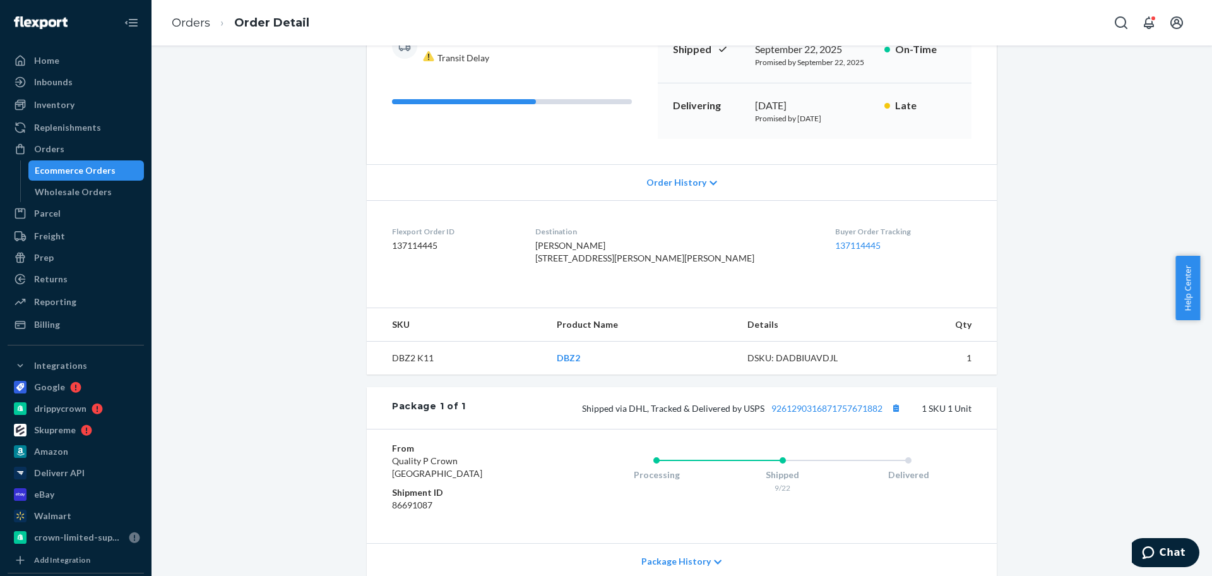
scroll to position [261, 0]
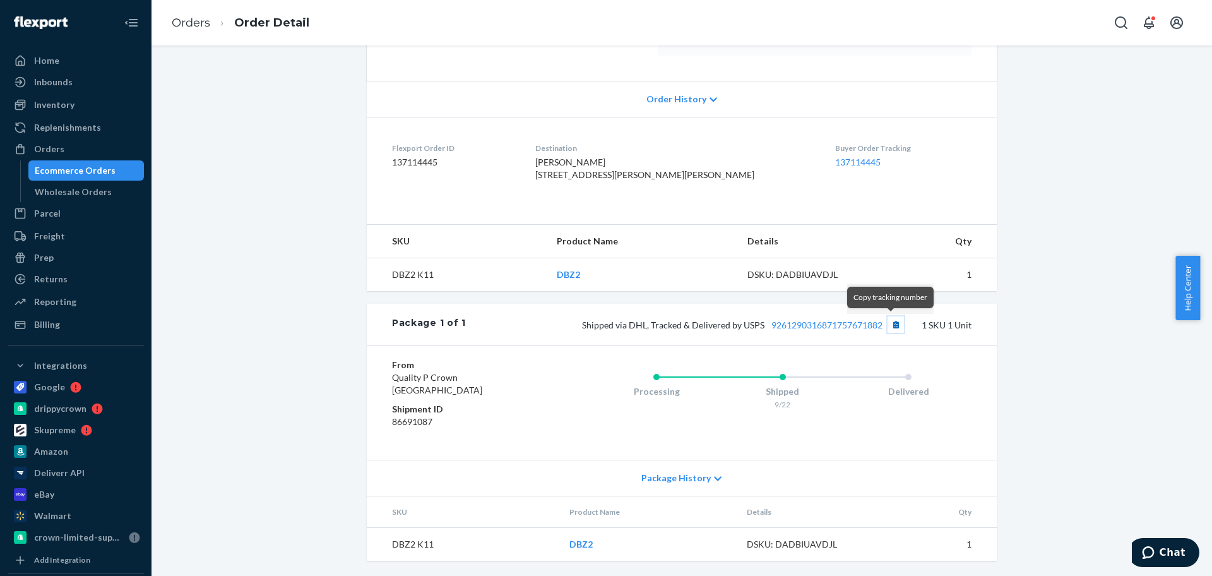
click at [889, 328] on button "Copy tracking number" at bounding box center [896, 324] width 16 height 16
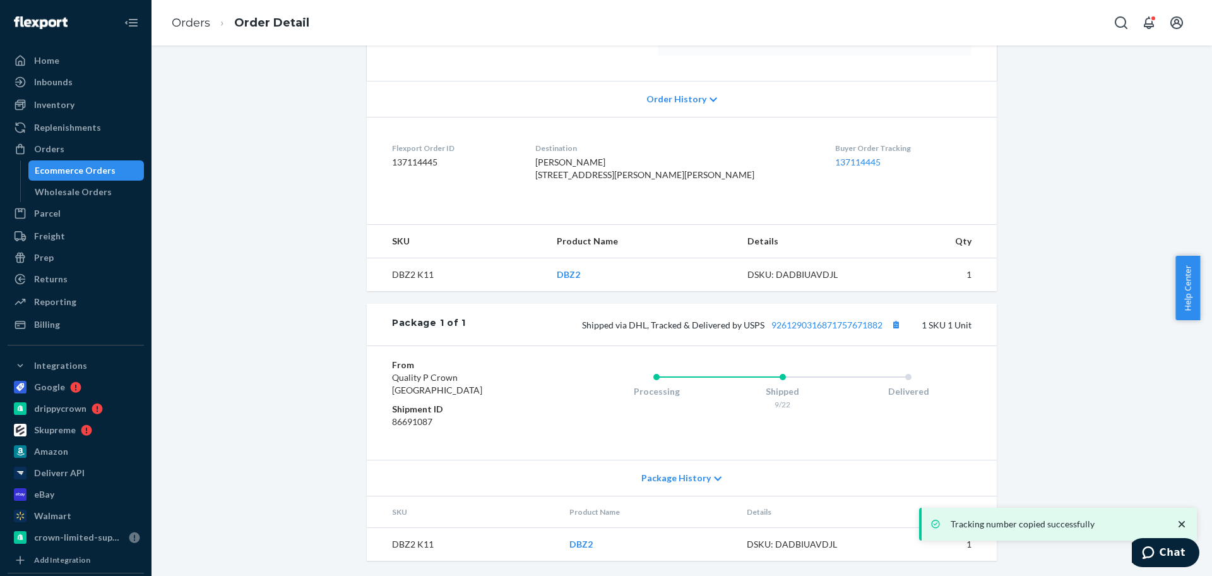
click at [93, 145] on div "Orders" at bounding box center [76, 149] width 134 height 18
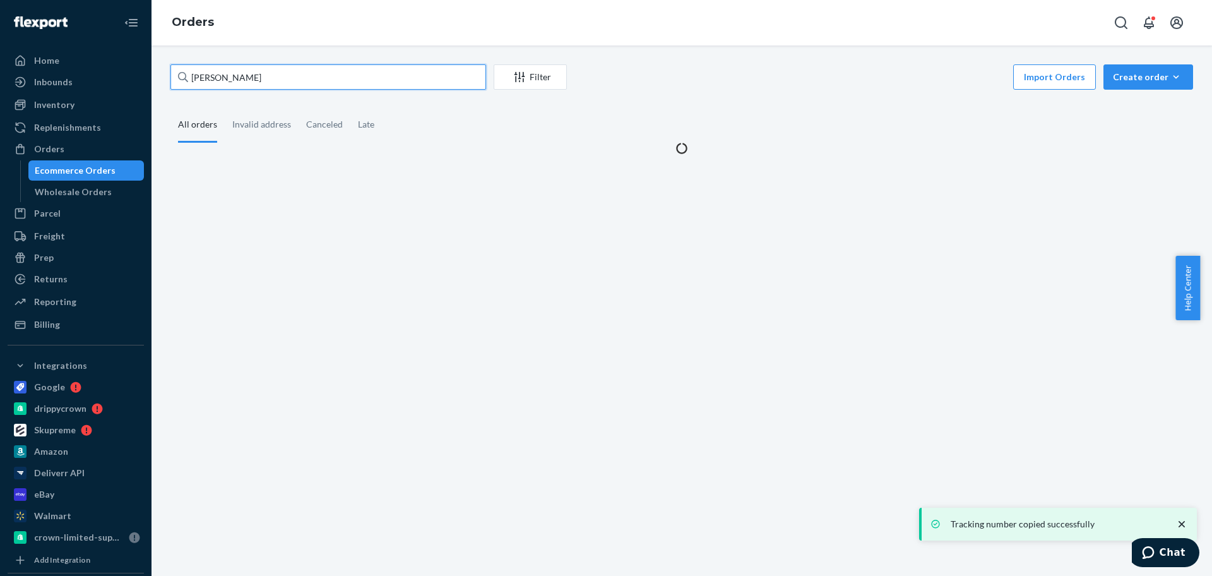
click at [307, 80] on input "[PERSON_NAME]" at bounding box center [328, 76] width 316 height 25
paste input "[PERSON_NAME]"
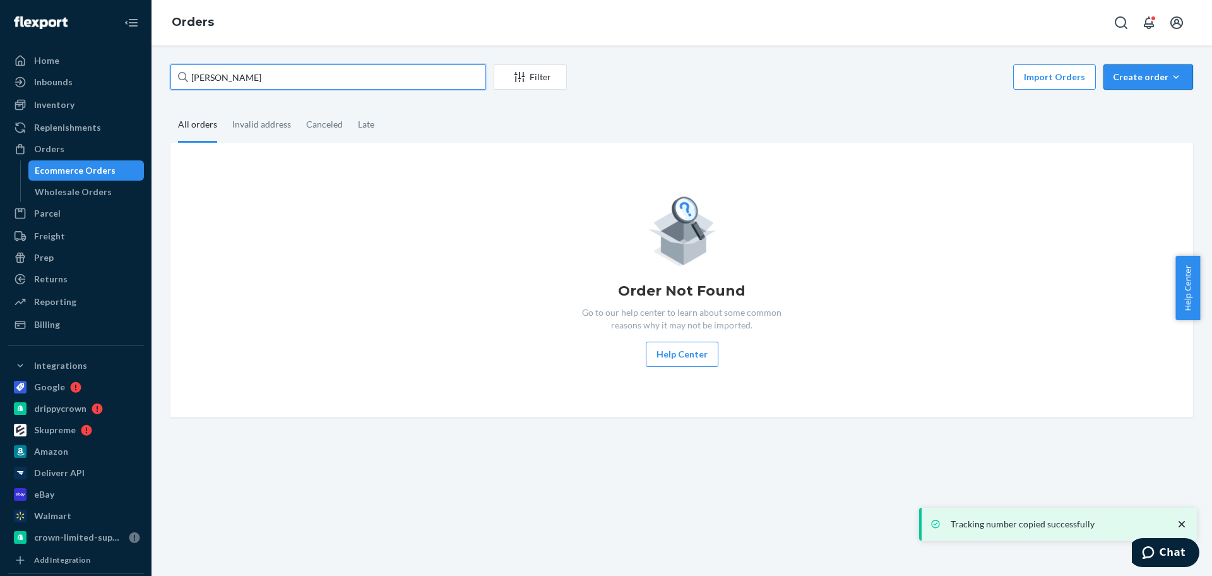
type input "[PERSON_NAME]"
click at [1121, 77] on div "Create order" at bounding box center [1148, 77] width 71 height 13
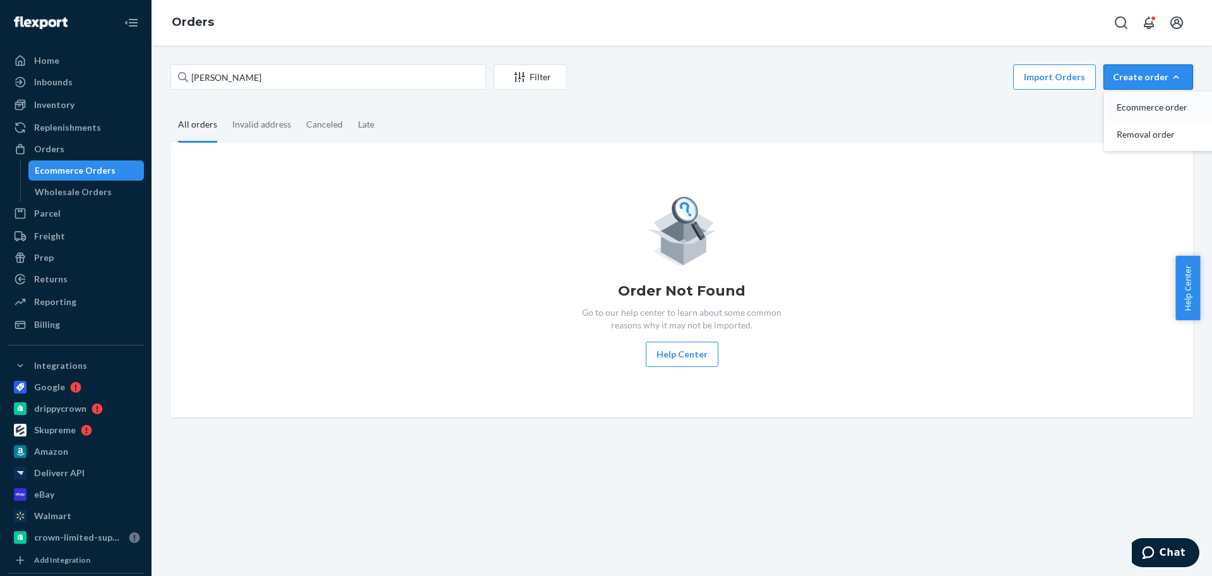
click at [1119, 109] on span "Ecommerce order" at bounding box center [1156, 107] width 78 height 9
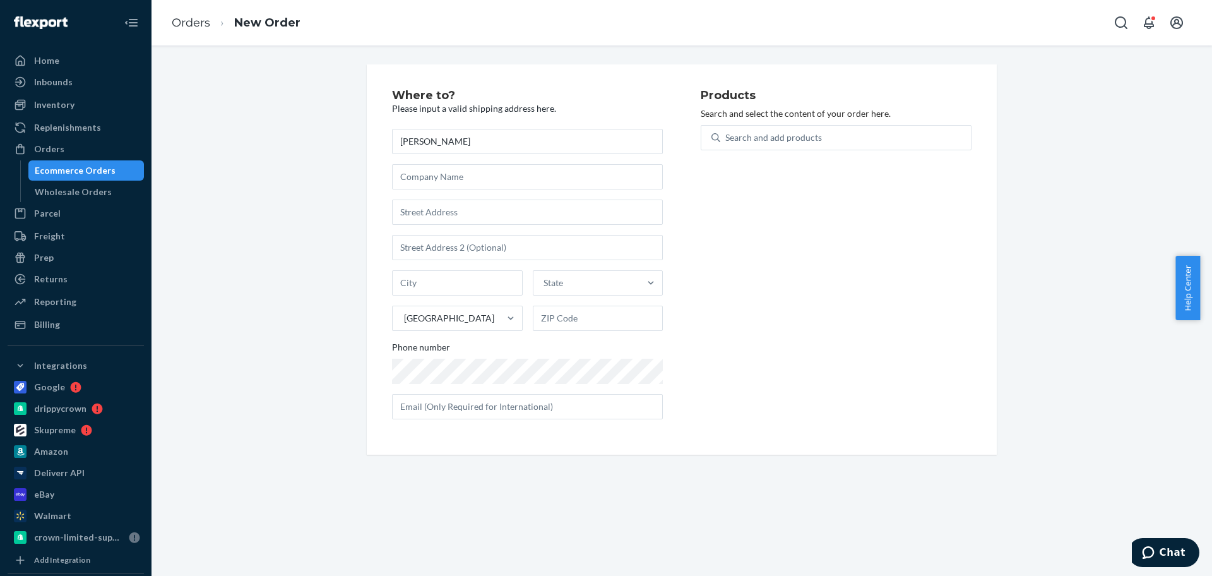
type input "[PERSON_NAME]"
click at [517, 211] on input "text" at bounding box center [527, 212] width 271 height 25
paste input "[STREET_ADDRESS]"
type input "[STREET_ADDRESS]"
type input "Pflugerville"
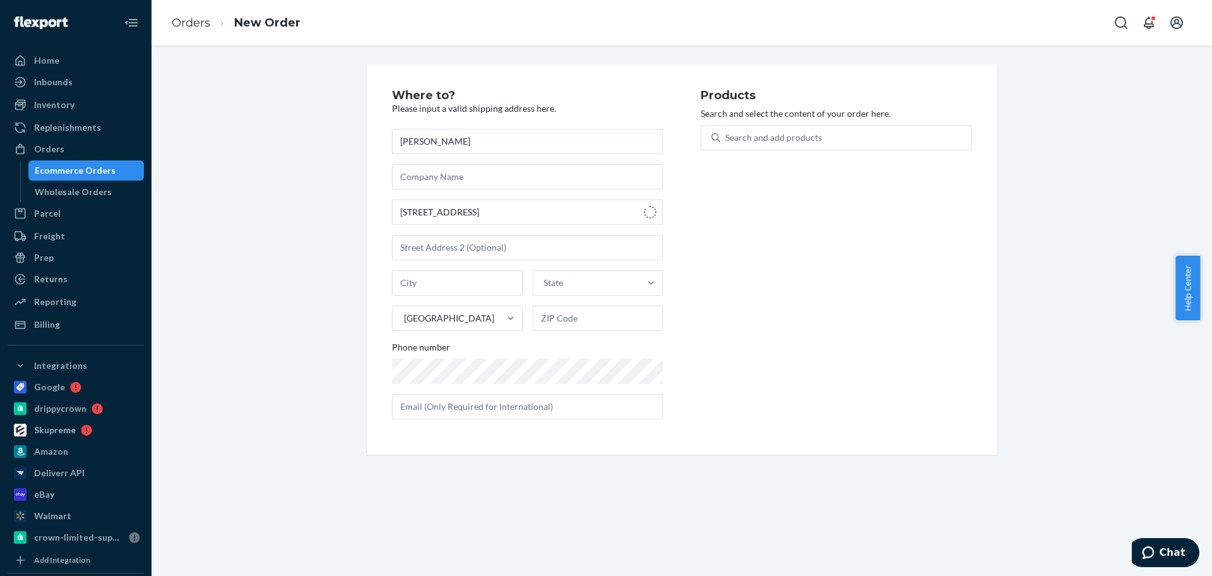
type input "78660"
click at [778, 130] on div "Search and add products" at bounding box center [846, 137] width 251 height 23
click at [727, 131] on input "Search and add products" at bounding box center [726, 137] width 1 height 13
type input "moneybo"
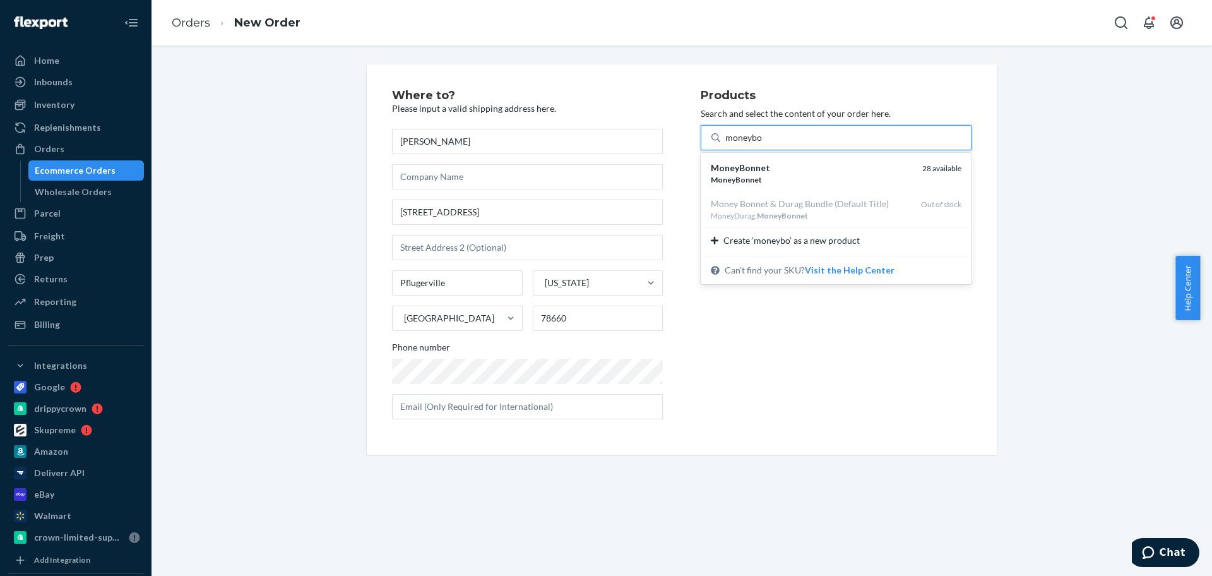
click at [791, 165] on div "MoneyBonnet" at bounding box center [811, 168] width 201 height 13
click at [763, 144] on input "moneybo" at bounding box center [744, 137] width 37 height 13
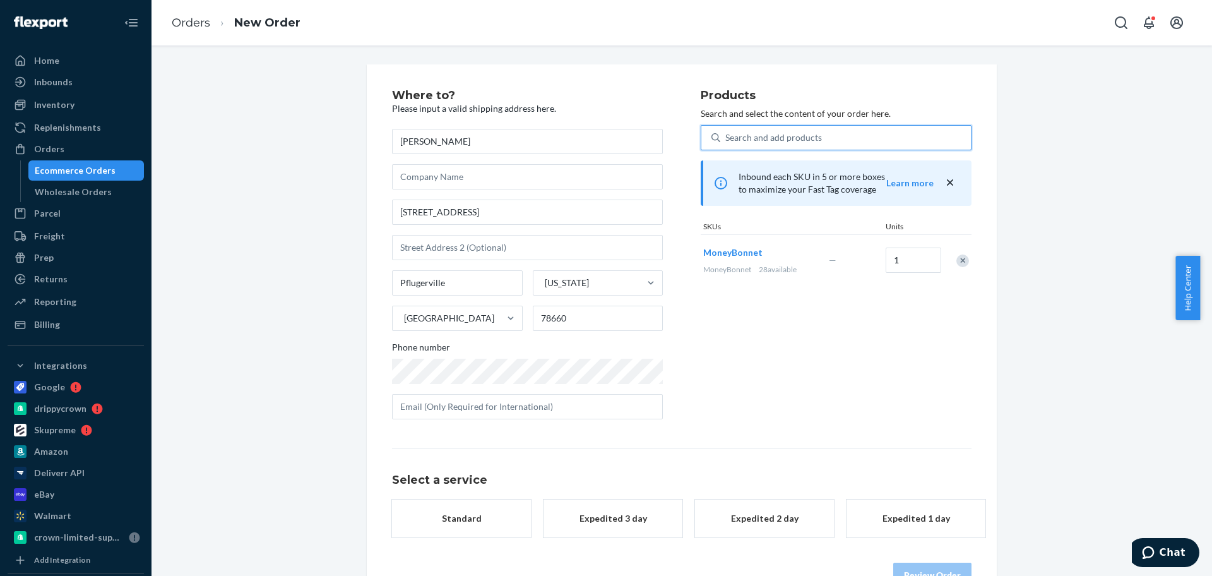
click at [482, 509] on button "Standard" at bounding box center [461, 518] width 139 height 38
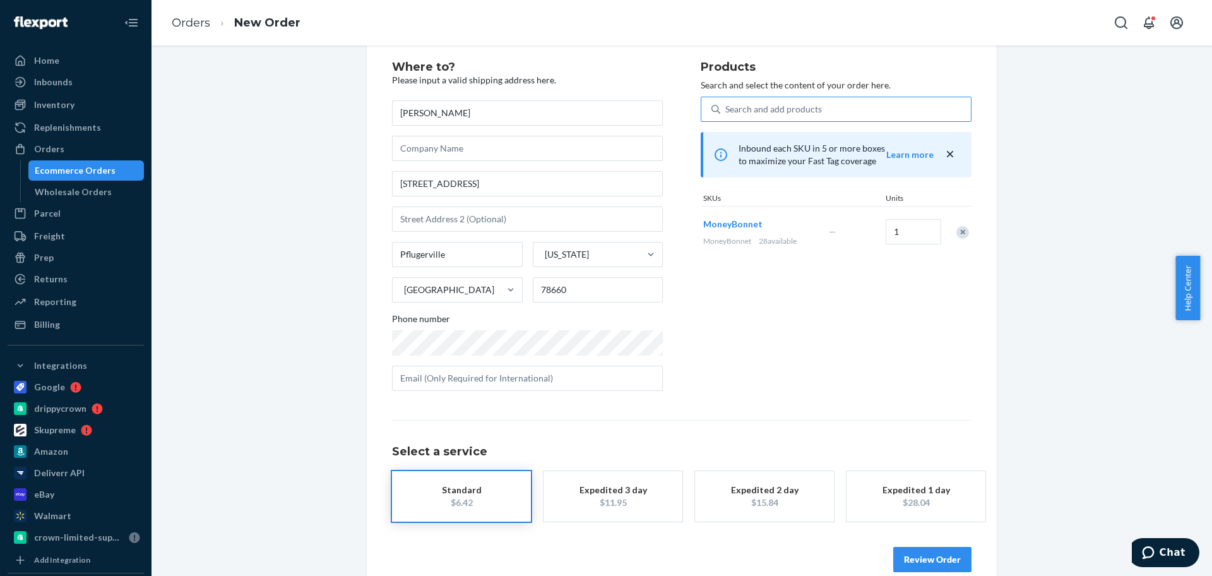
scroll to position [37, 0]
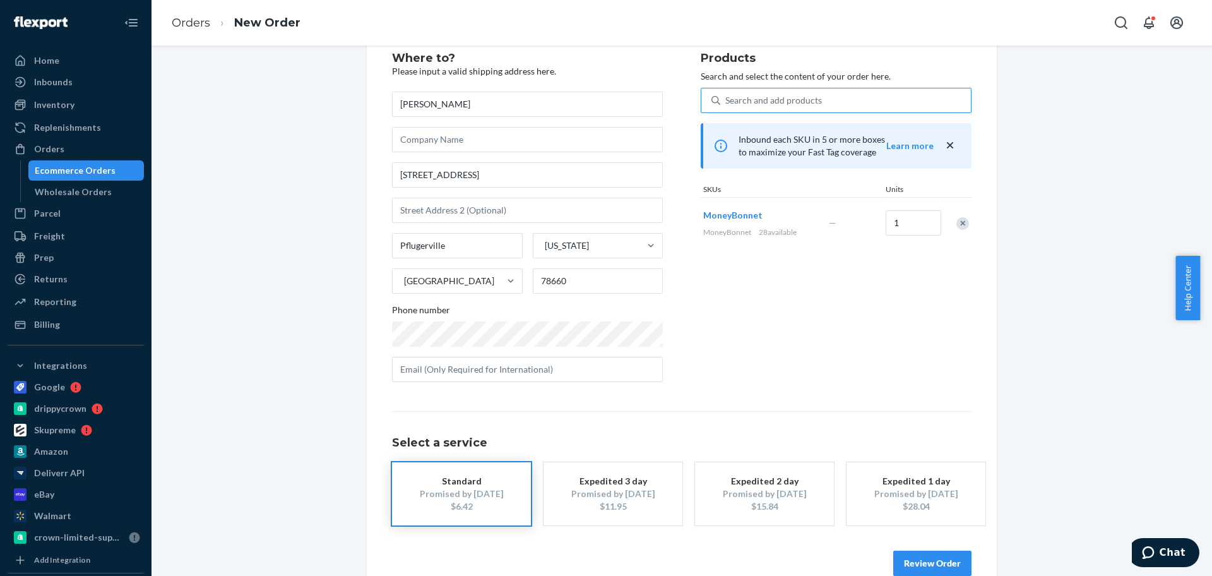
click at [921, 544] on div "Review Order" at bounding box center [682, 557] width 580 height 38
click at [921, 554] on button "Review Order" at bounding box center [933, 563] width 78 height 25
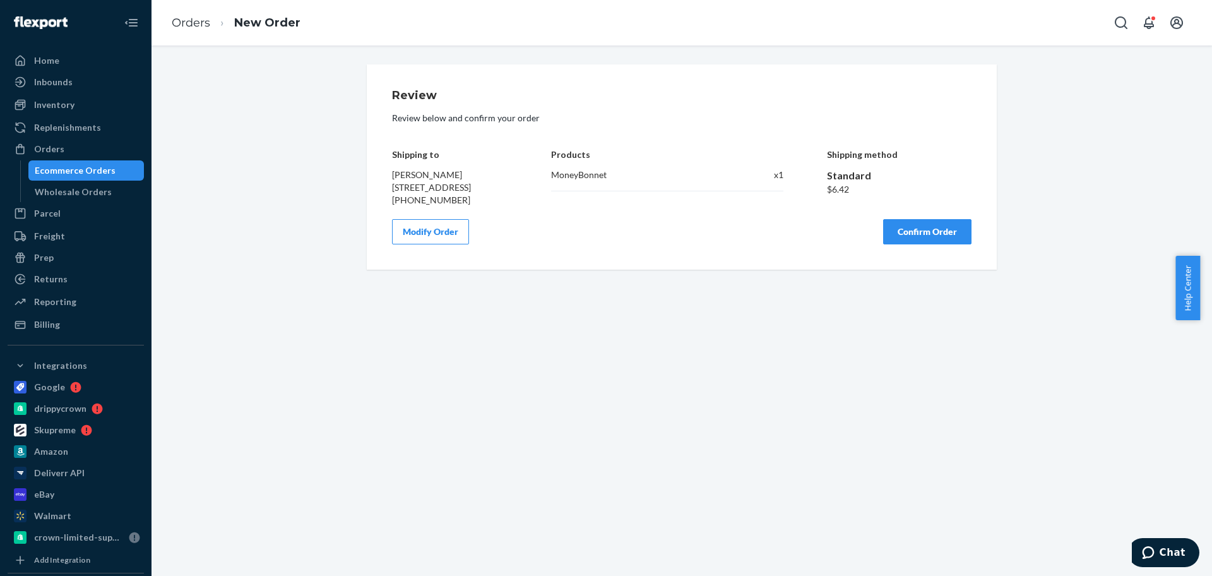
scroll to position [0, 0]
click at [938, 232] on button "Confirm Order" at bounding box center [927, 231] width 88 height 25
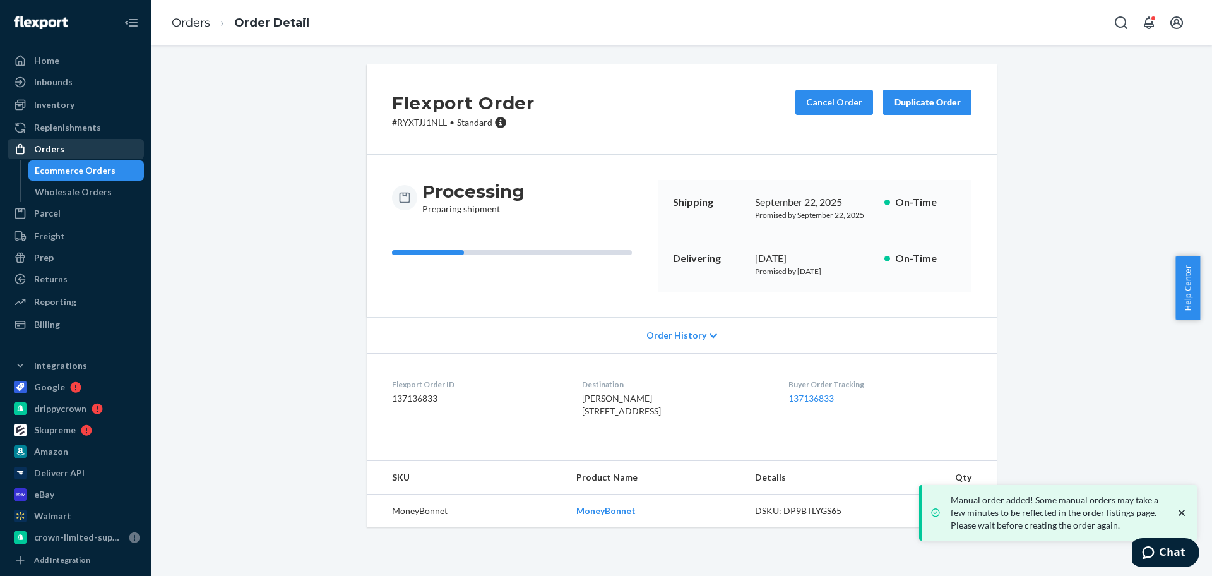
click at [93, 158] on link "Orders" at bounding box center [76, 149] width 136 height 20
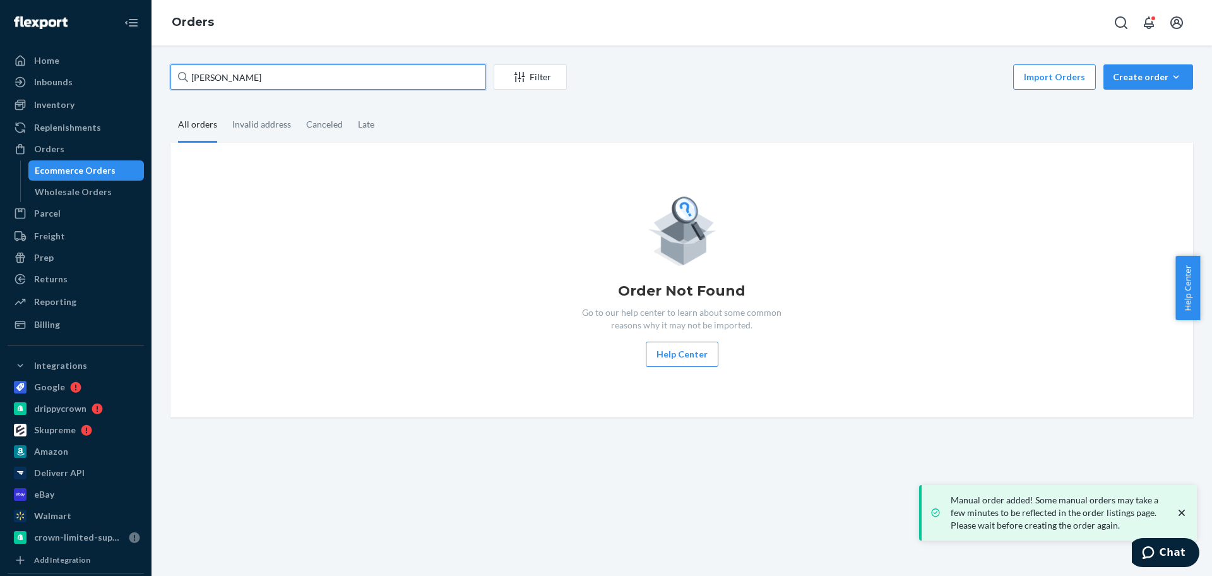
click at [301, 80] on input "[PERSON_NAME]" at bounding box center [328, 76] width 316 height 25
paste input "[PERSON_NAME]"
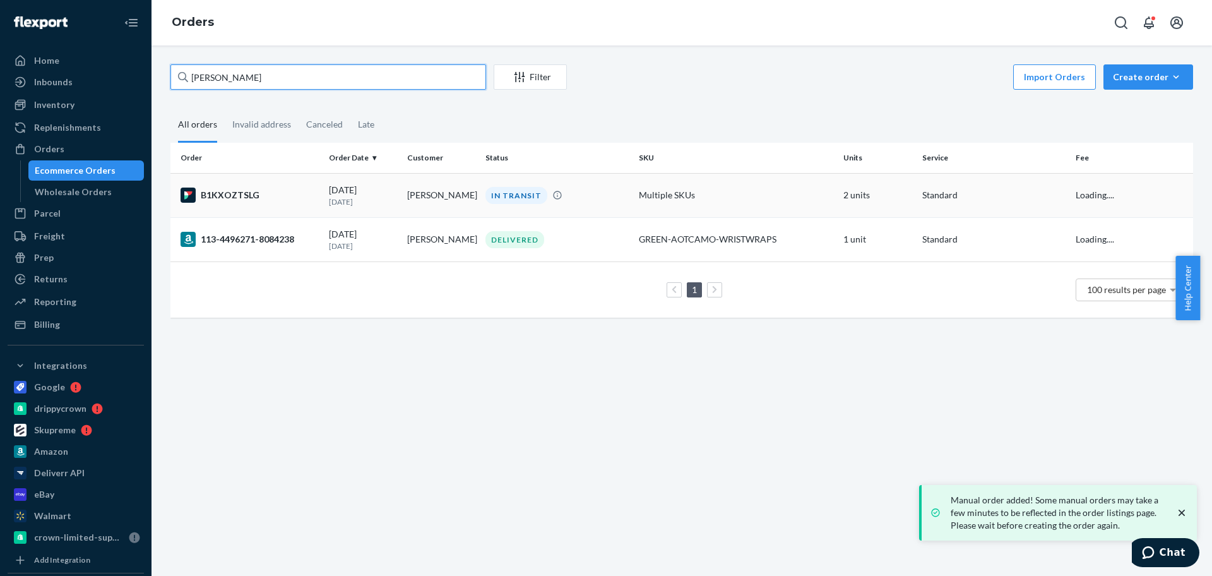
type input "[PERSON_NAME]"
click at [407, 189] on td "[PERSON_NAME]" at bounding box center [441, 195] width 78 height 44
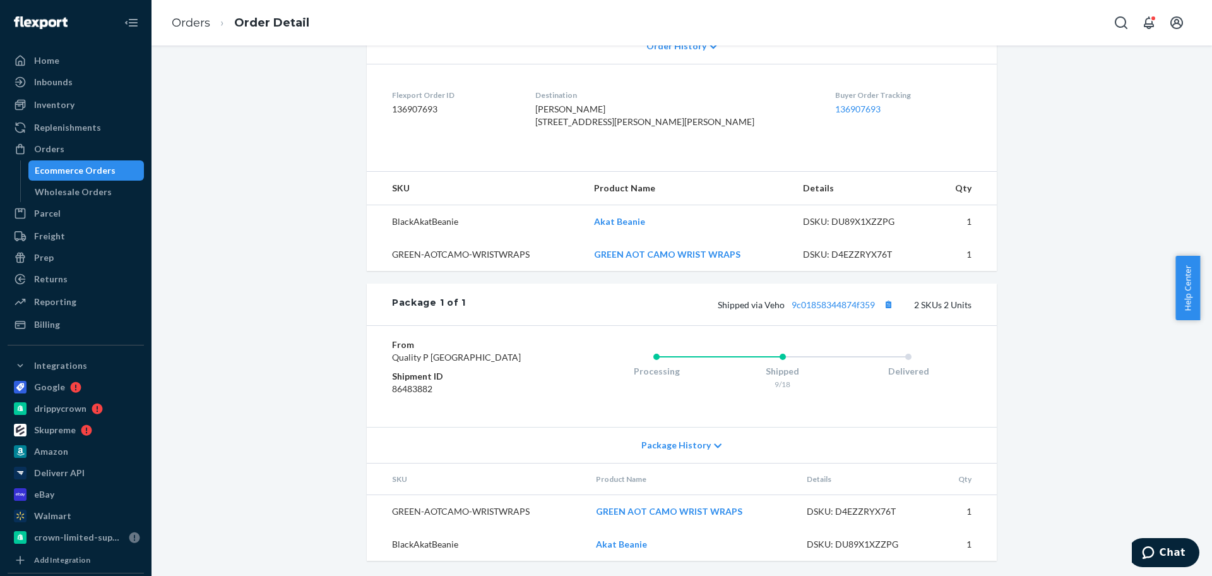
scroll to position [327, 0]
click at [883, 296] on button "Copy tracking number" at bounding box center [888, 304] width 16 height 16
